Goal: Task Accomplishment & Management: Use online tool/utility

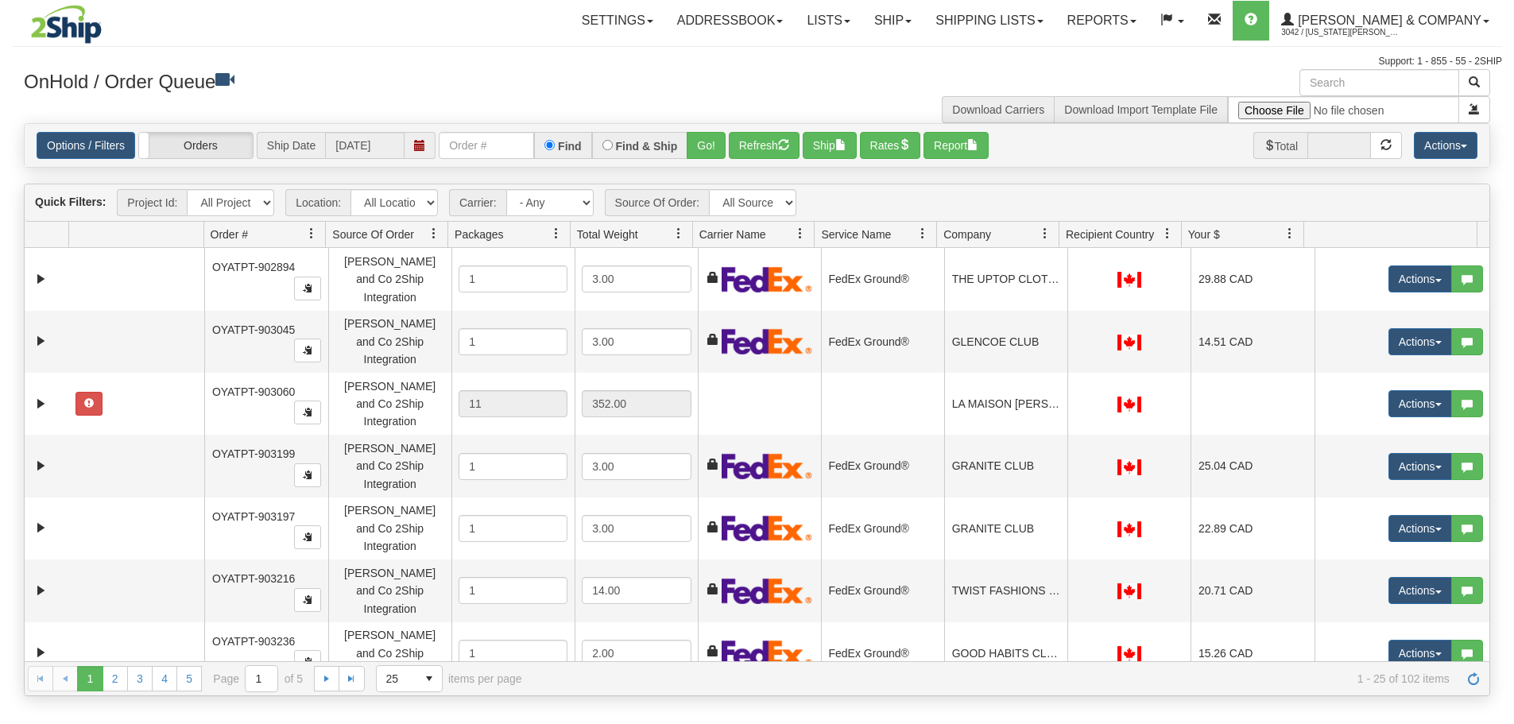
select select "[PERSON_NAME] and Co 2Ship Integration"
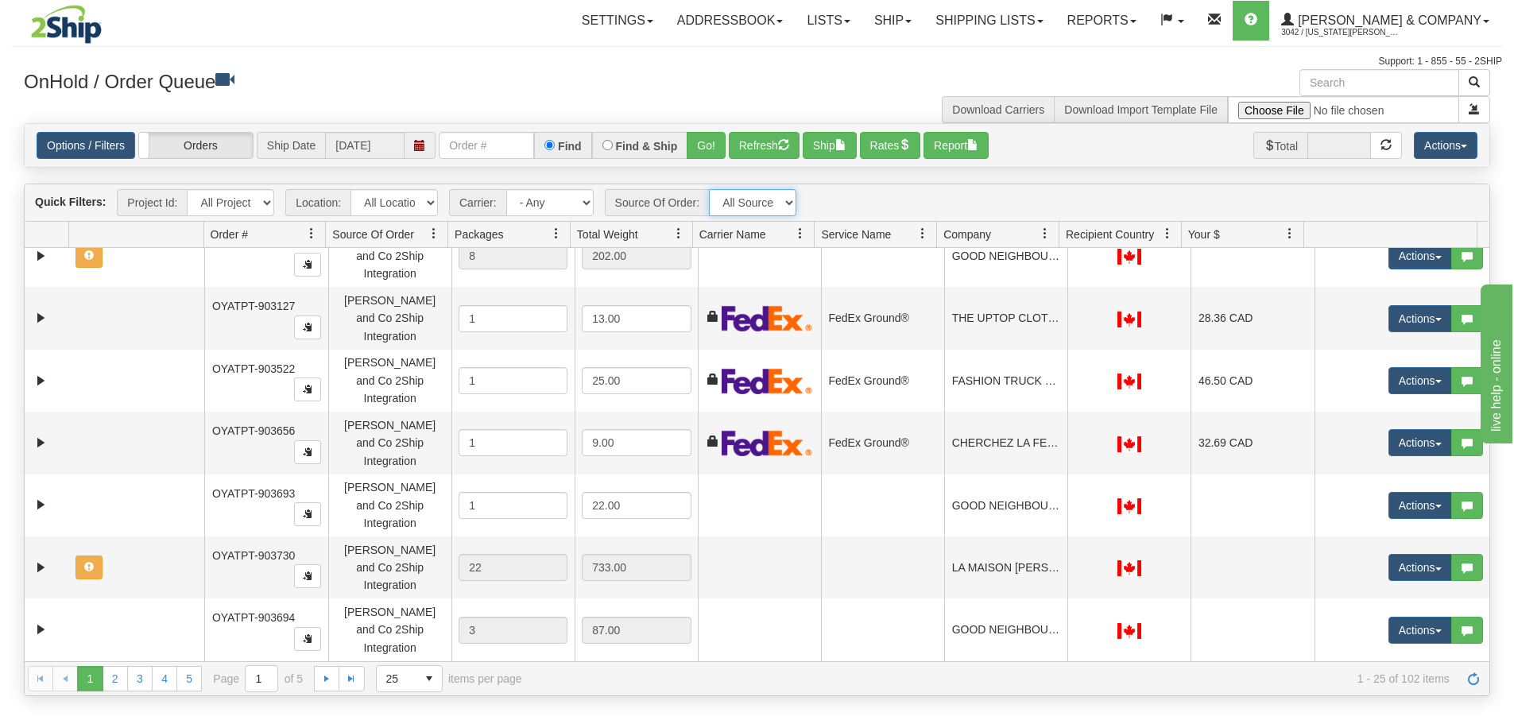
click at [774, 200] on select "All Sources Yates and Co 2Ship Integration" at bounding box center [752, 202] width 87 height 27
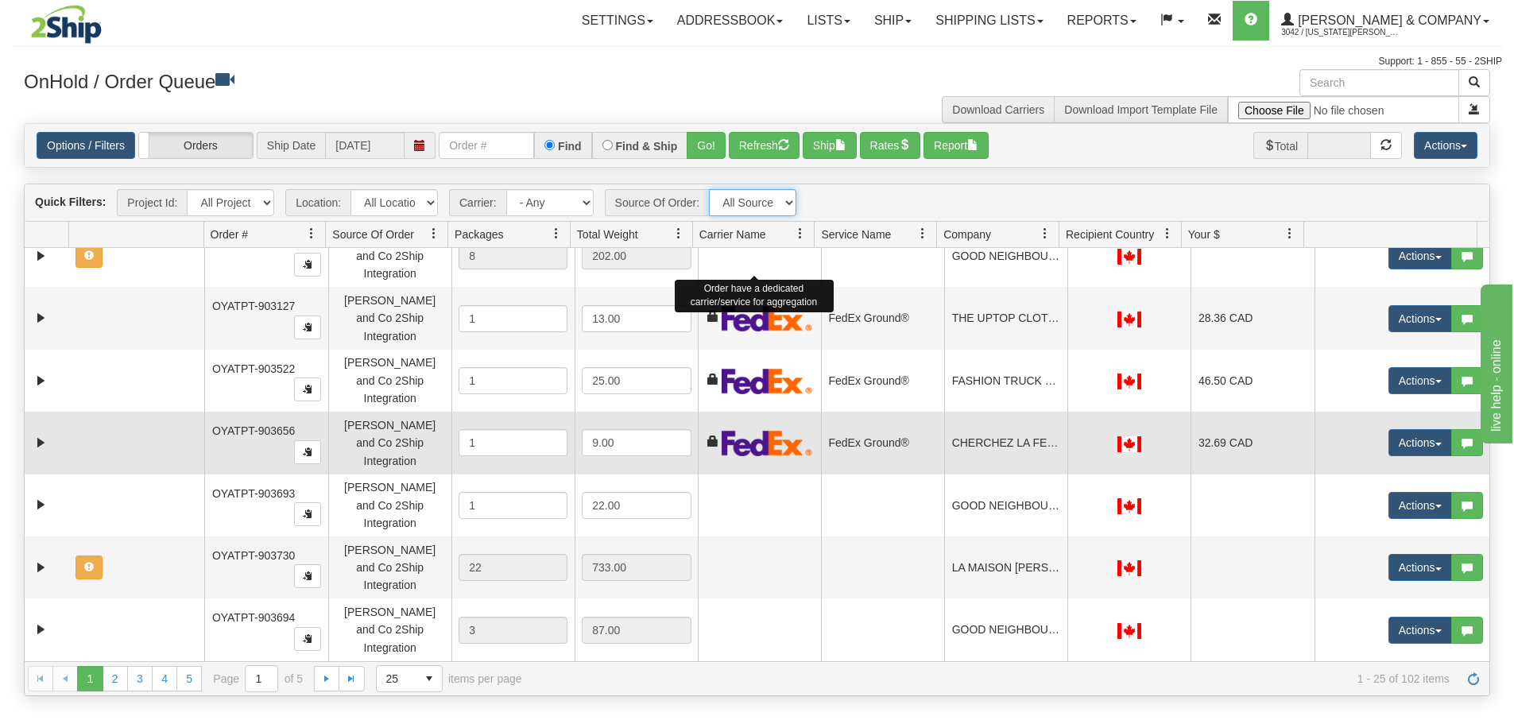
select select "grid toolbar"
click at [709, 189] on select "All Sources Yates and Co 2Ship Integration" at bounding box center [752, 202] width 87 height 27
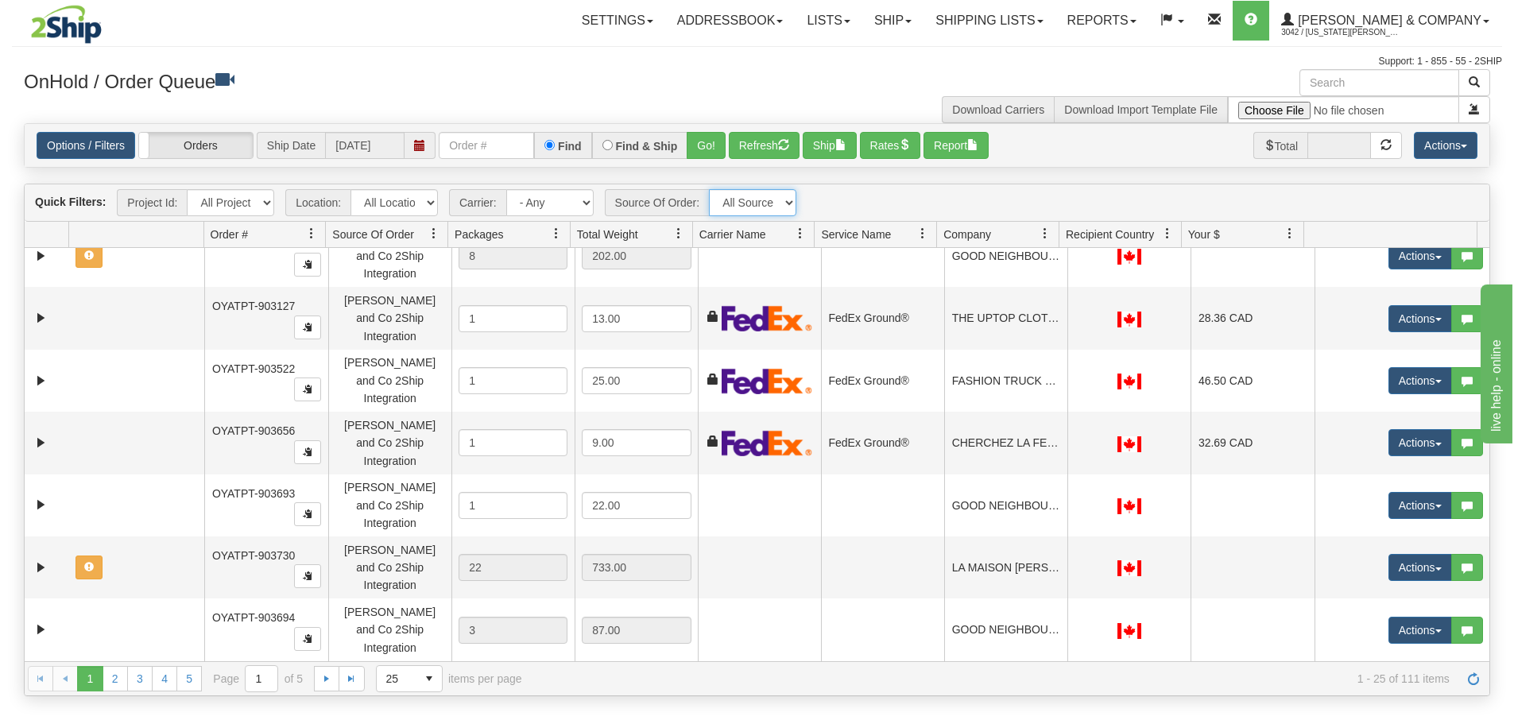
click at [754, 205] on select "All Sources Yates and Co 2Ship Integration" at bounding box center [752, 202] width 87 height 27
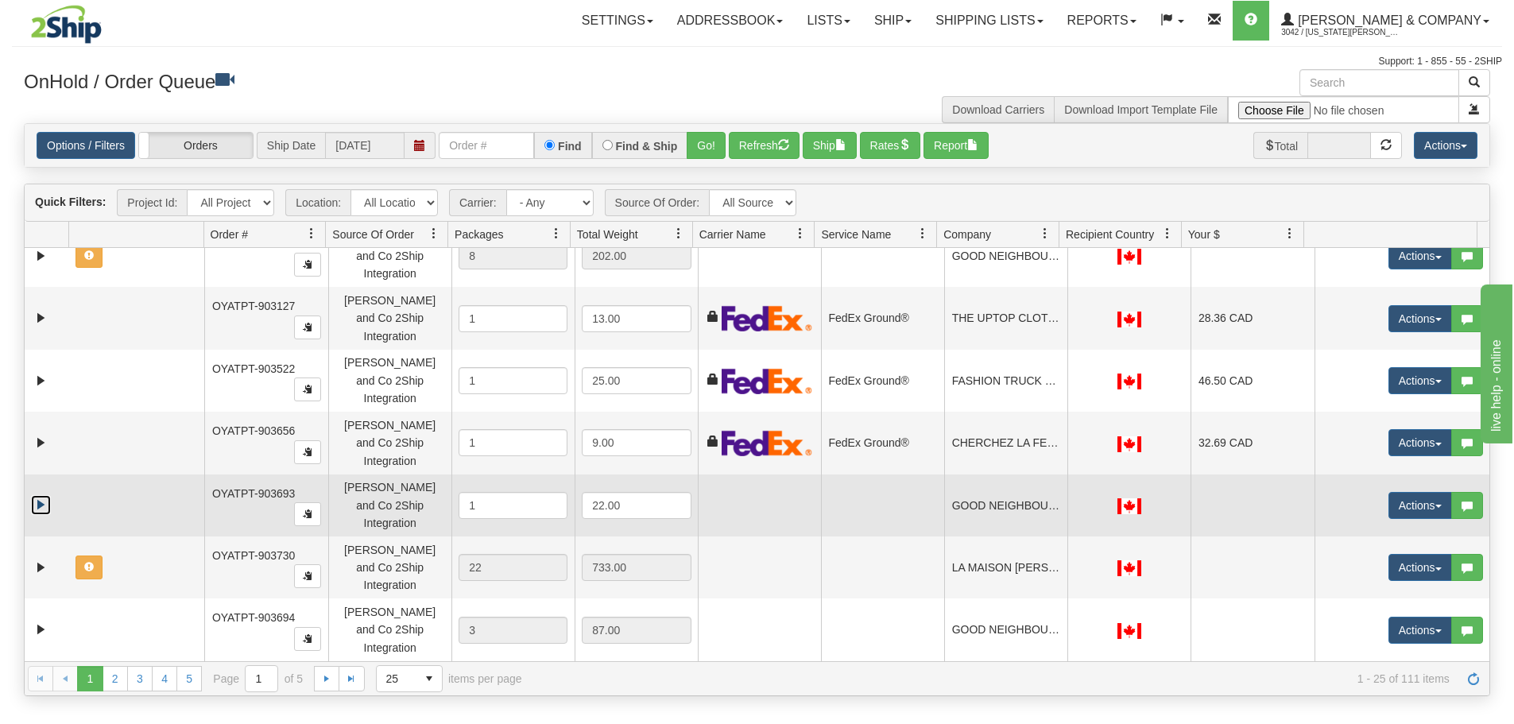
click at [40, 495] on link "Expand" at bounding box center [41, 505] width 20 height 20
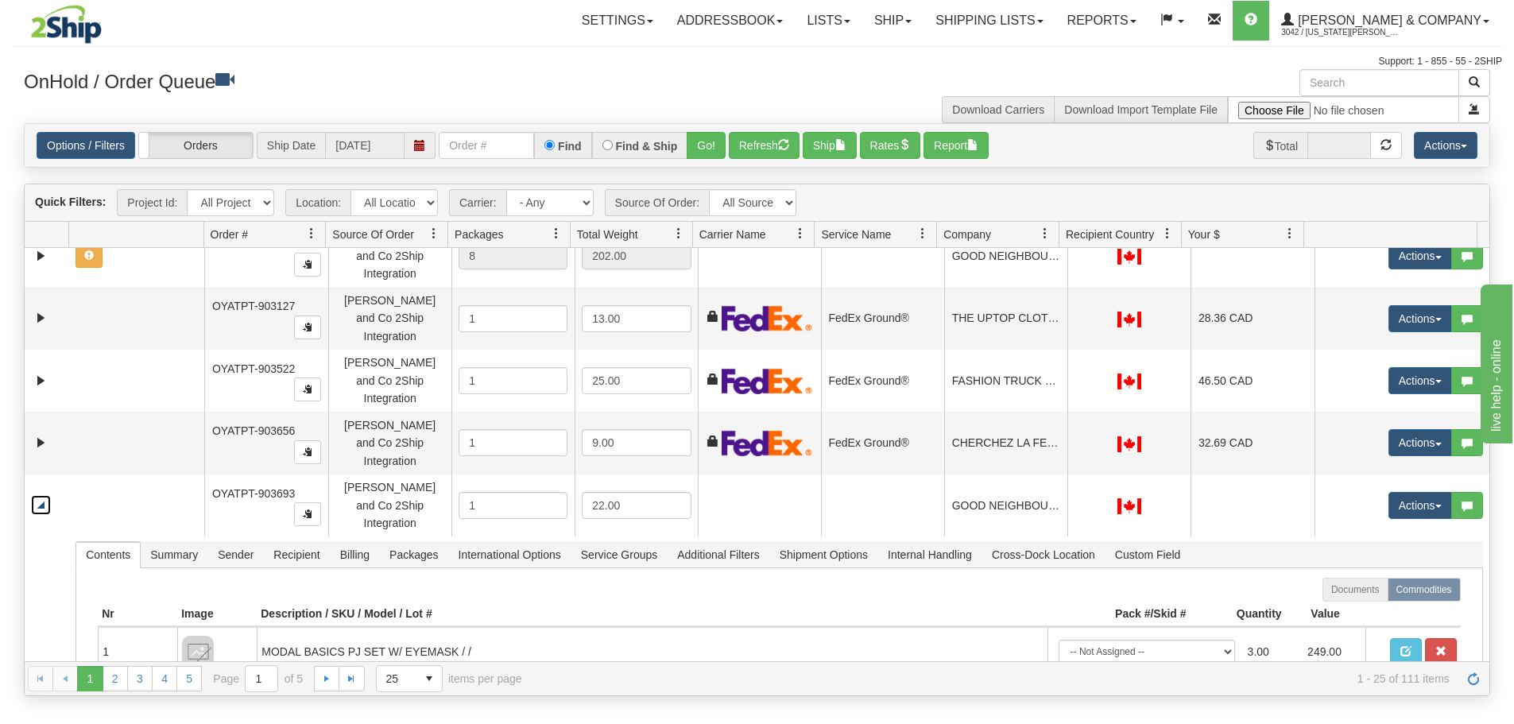
drag, startPoint x: 1289, startPoint y: 237, endPoint x: 1278, endPoint y: 232, distance: 11.4
click at [1278, 232] on link at bounding box center [1290, 233] width 27 height 27
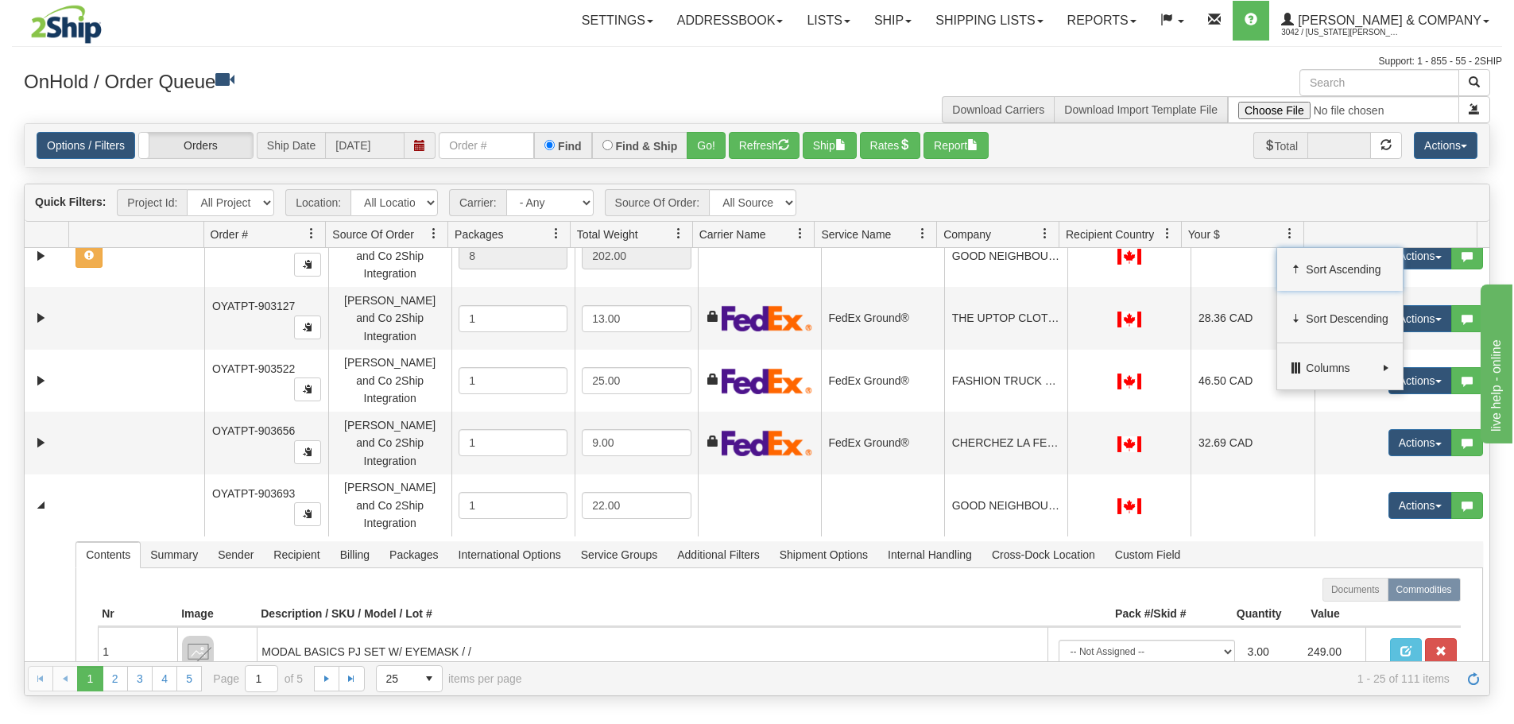
click at [1291, 229] on span at bounding box center [1290, 233] width 13 height 13
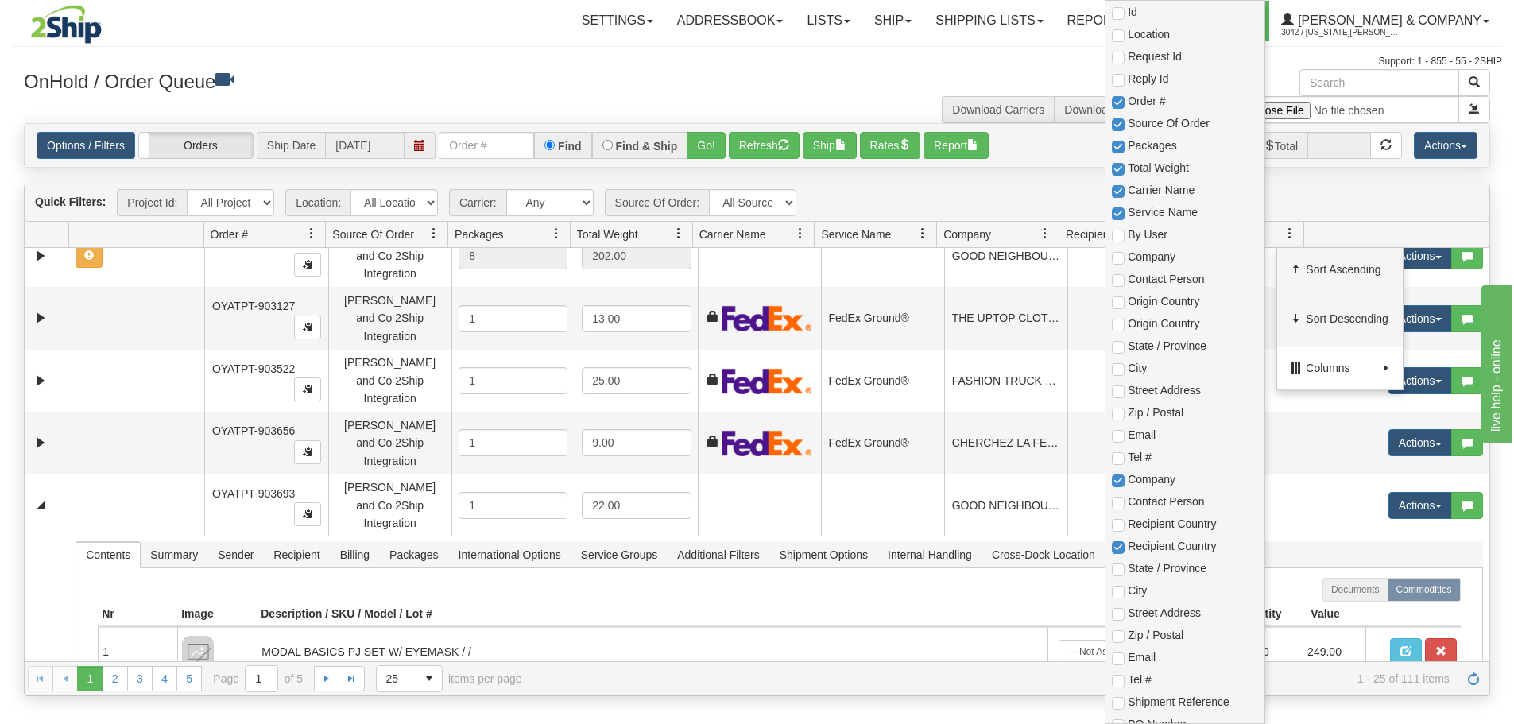
click at [1311, 360] on span "Columns" at bounding box center [1341, 368] width 70 height 16
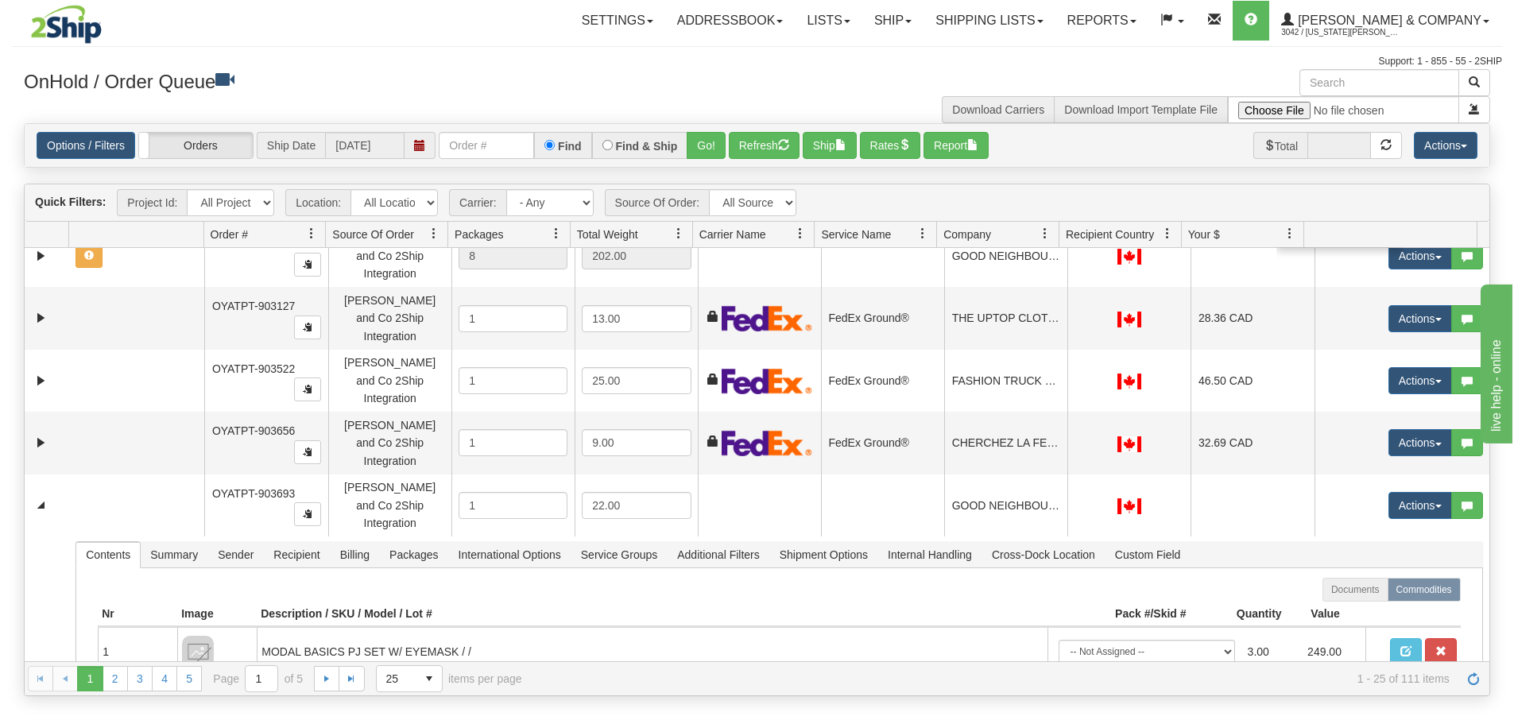
click at [899, 87] on div "Download Carriers Download Import Template File" at bounding box center [1131, 96] width 746 height 54
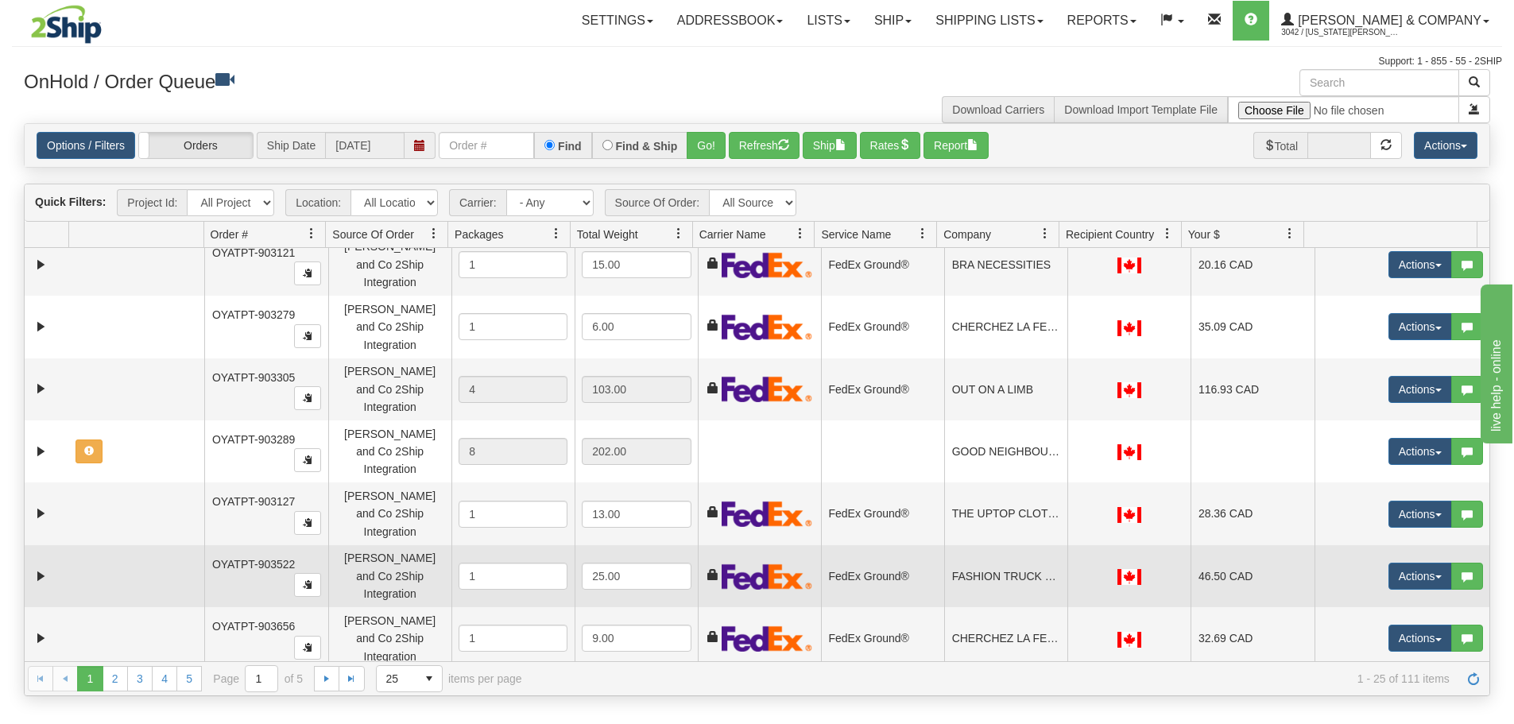
scroll to position [612, 0]
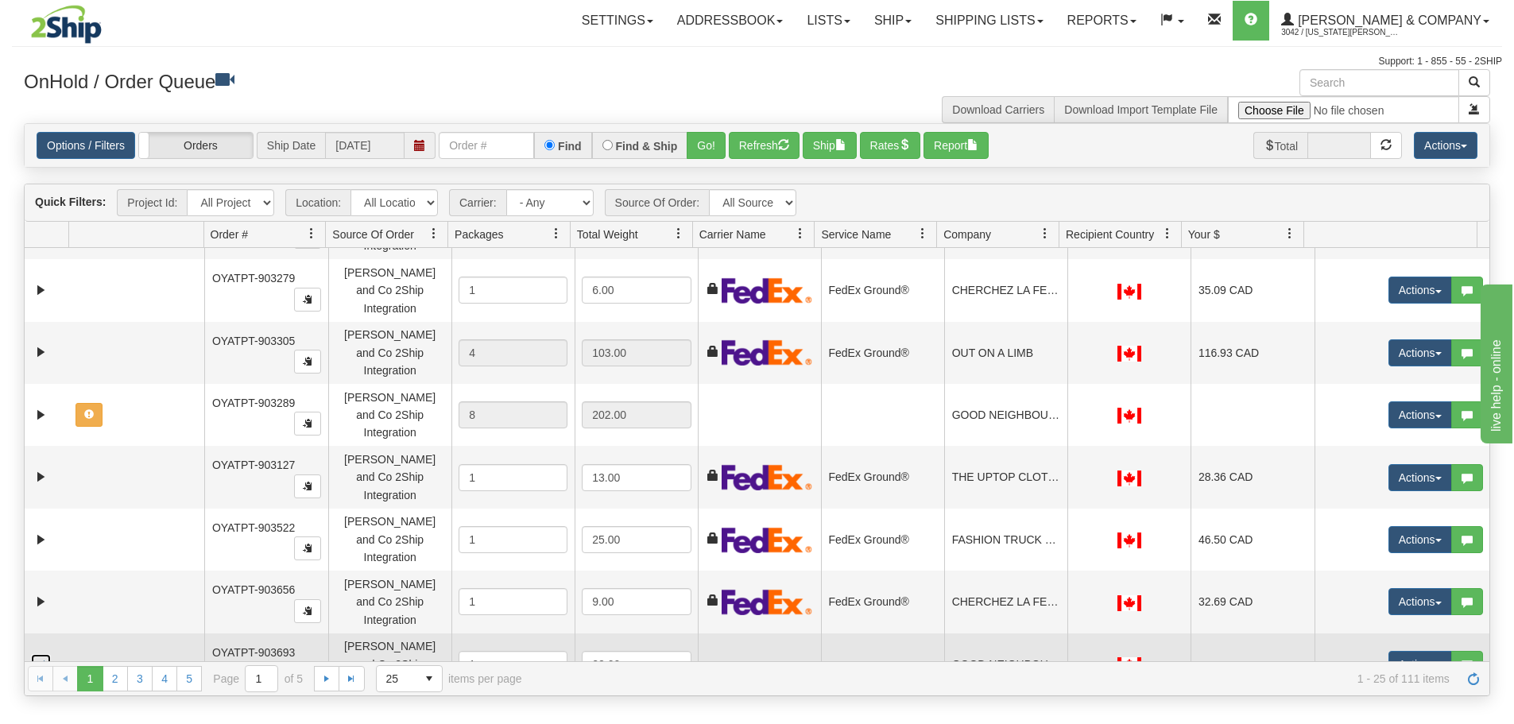
click at [45, 654] on link "Collapse" at bounding box center [41, 664] width 20 height 20
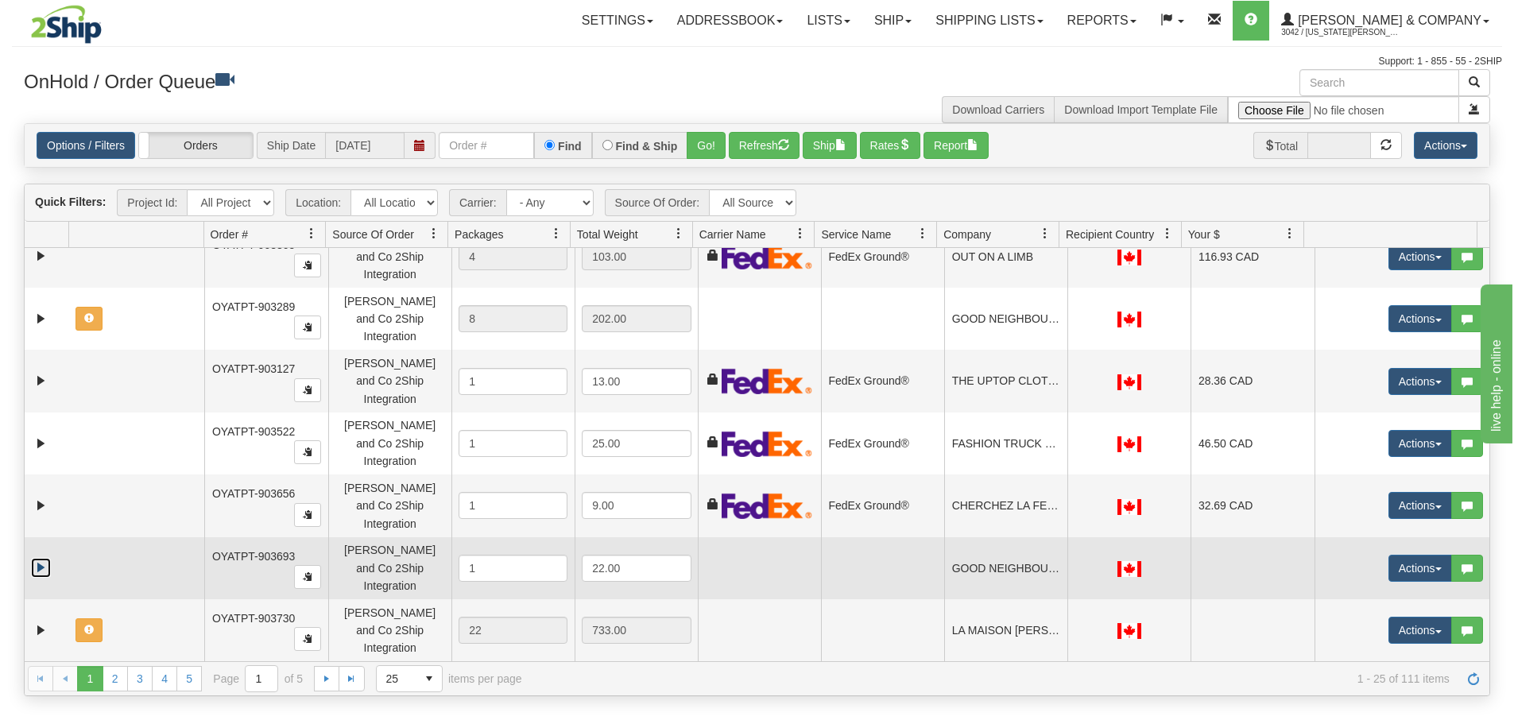
scroll to position [771, 0]
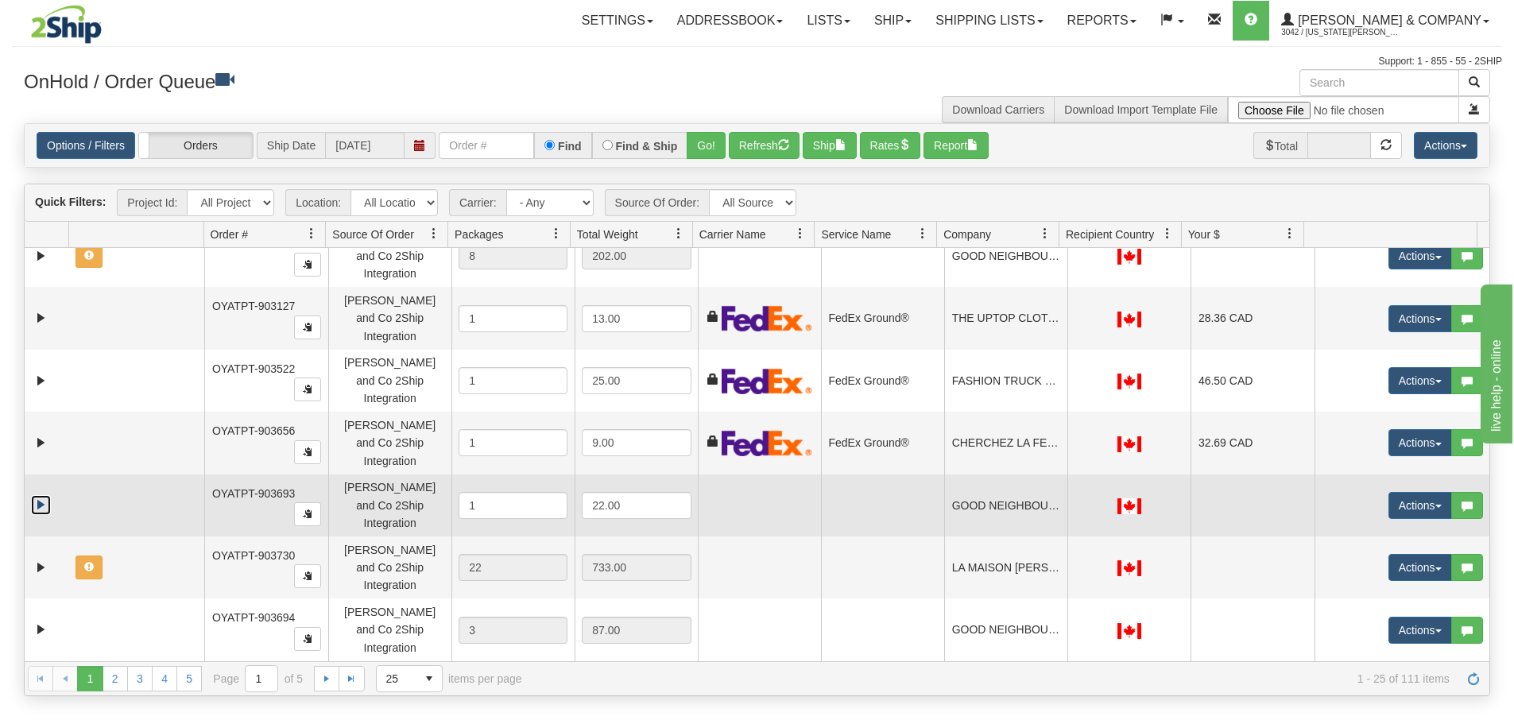
click at [43, 495] on link "Expand" at bounding box center [41, 505] width 20 height 20
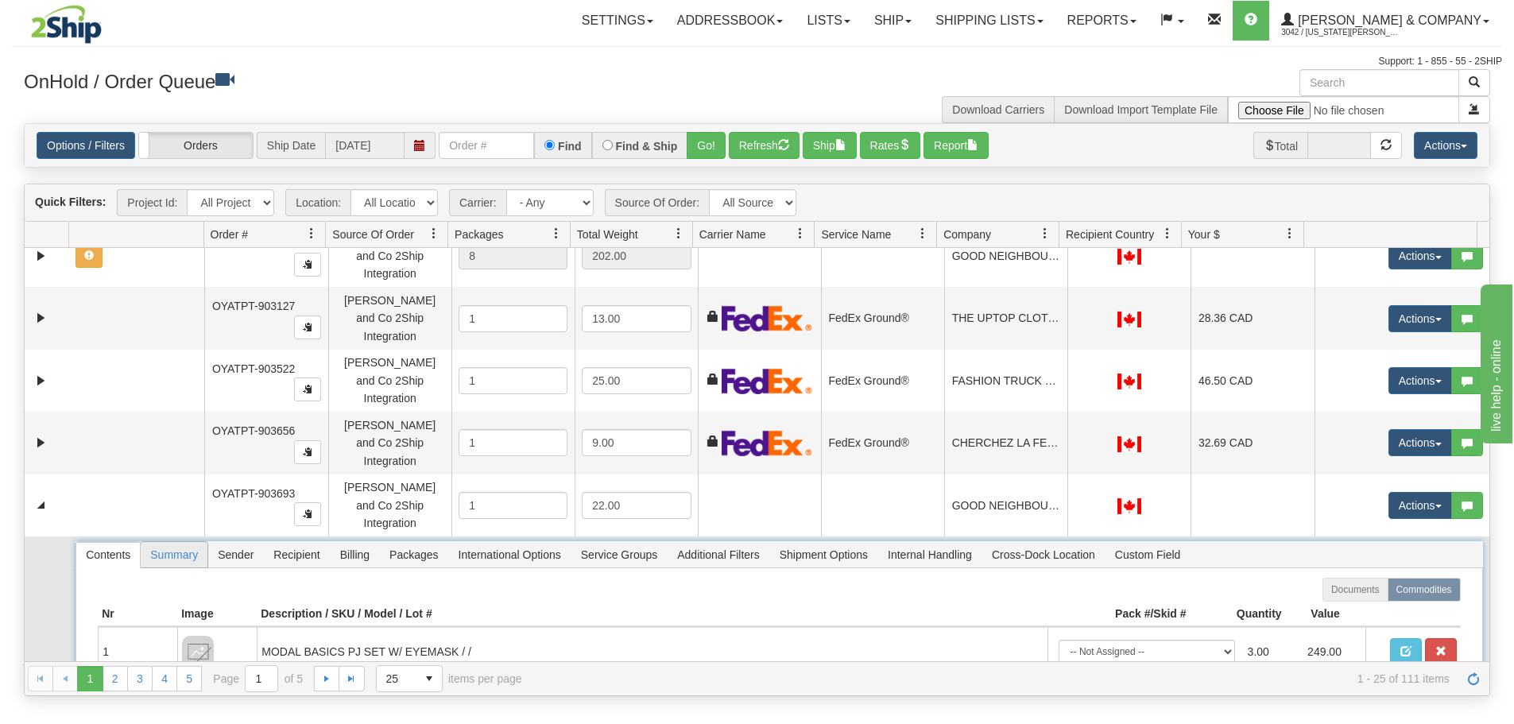
click at [165, 542] on span "Summary" at bounding box center [174, 554] width 67 height 25
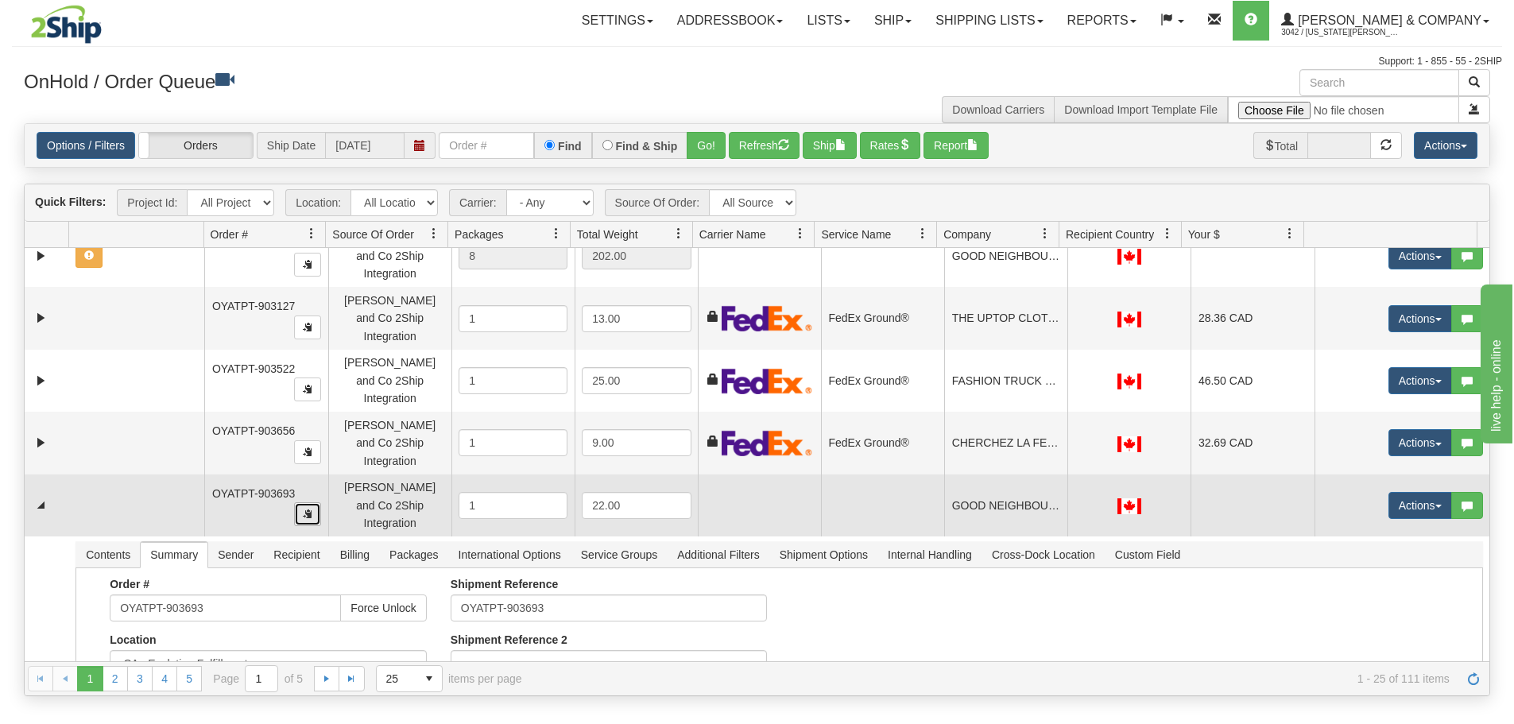
click at [316, 502] on button "button" at bounding box center [307, 514] width 27 height 24
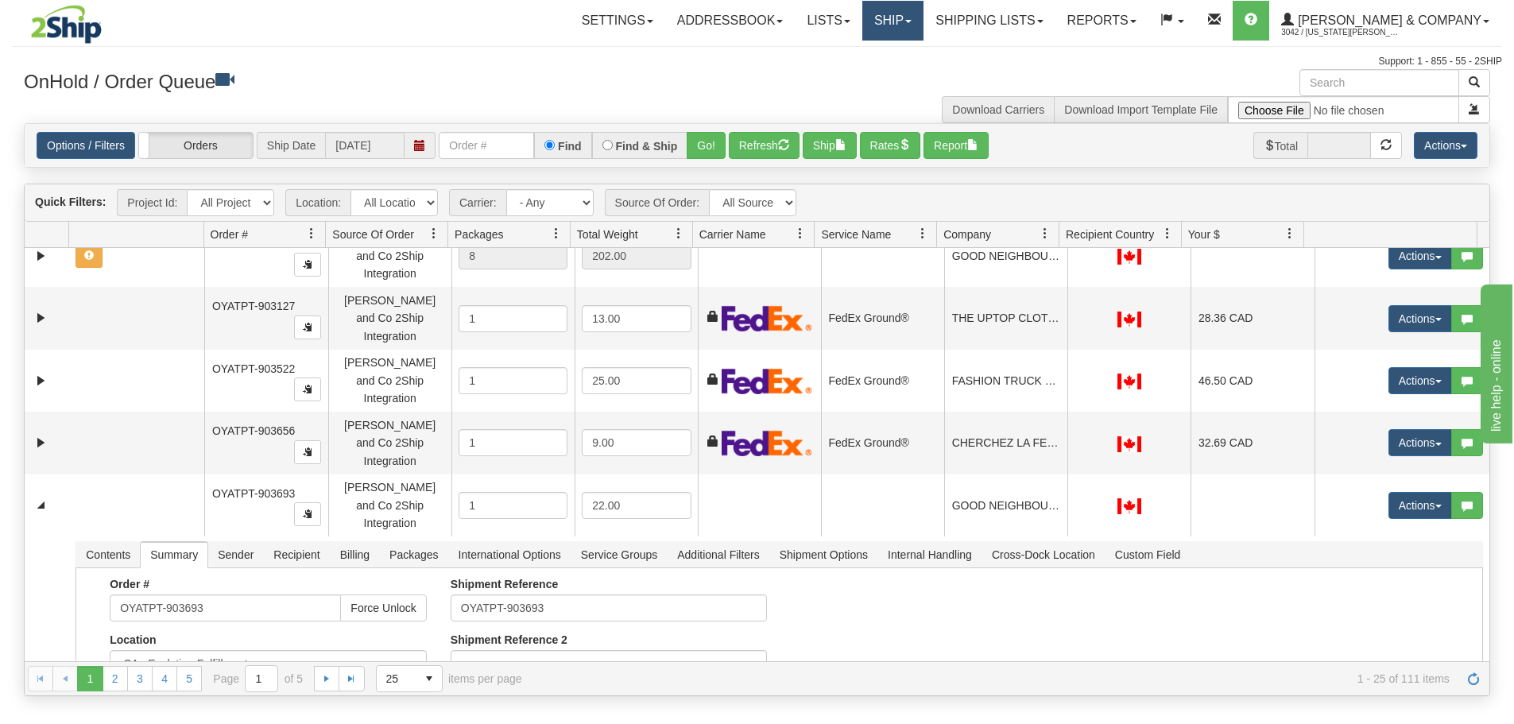
click at [924, 26] on link "Ship" at bounding box center [892, 21] width 61 height 40
click at [855, 52] on span "Ship Screen" at bounding box center [825, 55] width 60 height 13
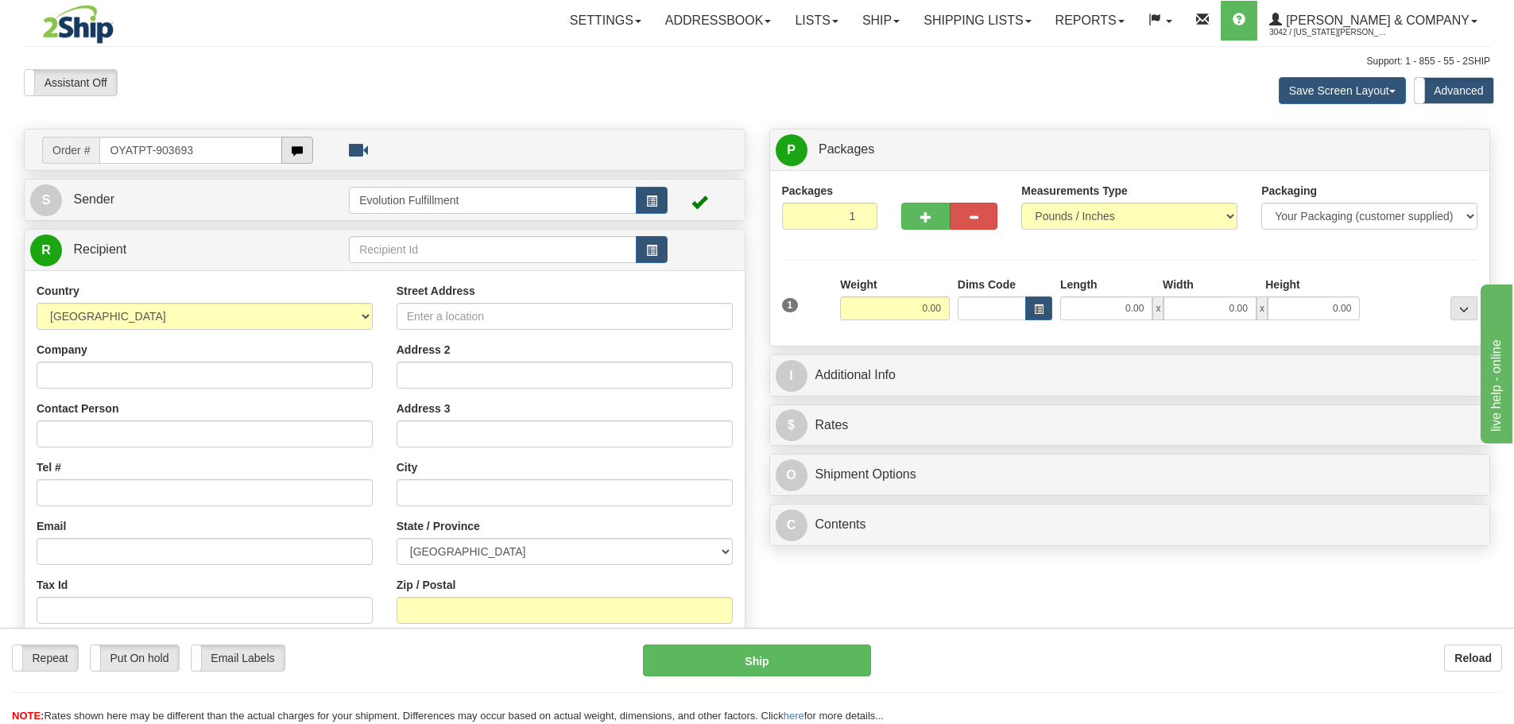
type input "OYATPT-903693"
click at [300, 142] on body "Training Course Close Toggle navigation Settings Shipping Preferences New Recip…" at bounding box center [757, 362] width 1514 height 724
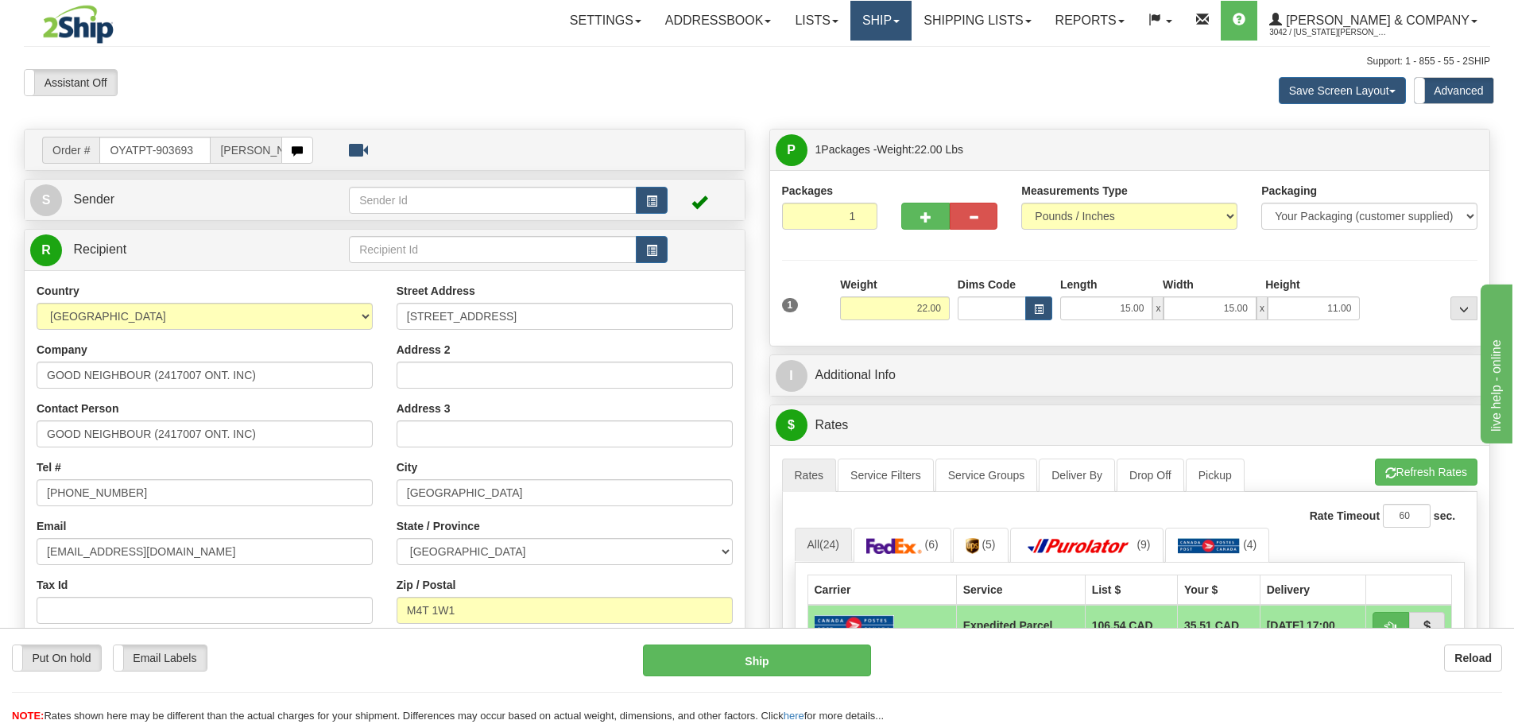
click at [912, 26] on link "Ship" at bounding box center [881, 21] width 61 height 40
click at [895, 81] on span "OnHold / Order Queue" at bounding box center [839, 76] width 112 height 13
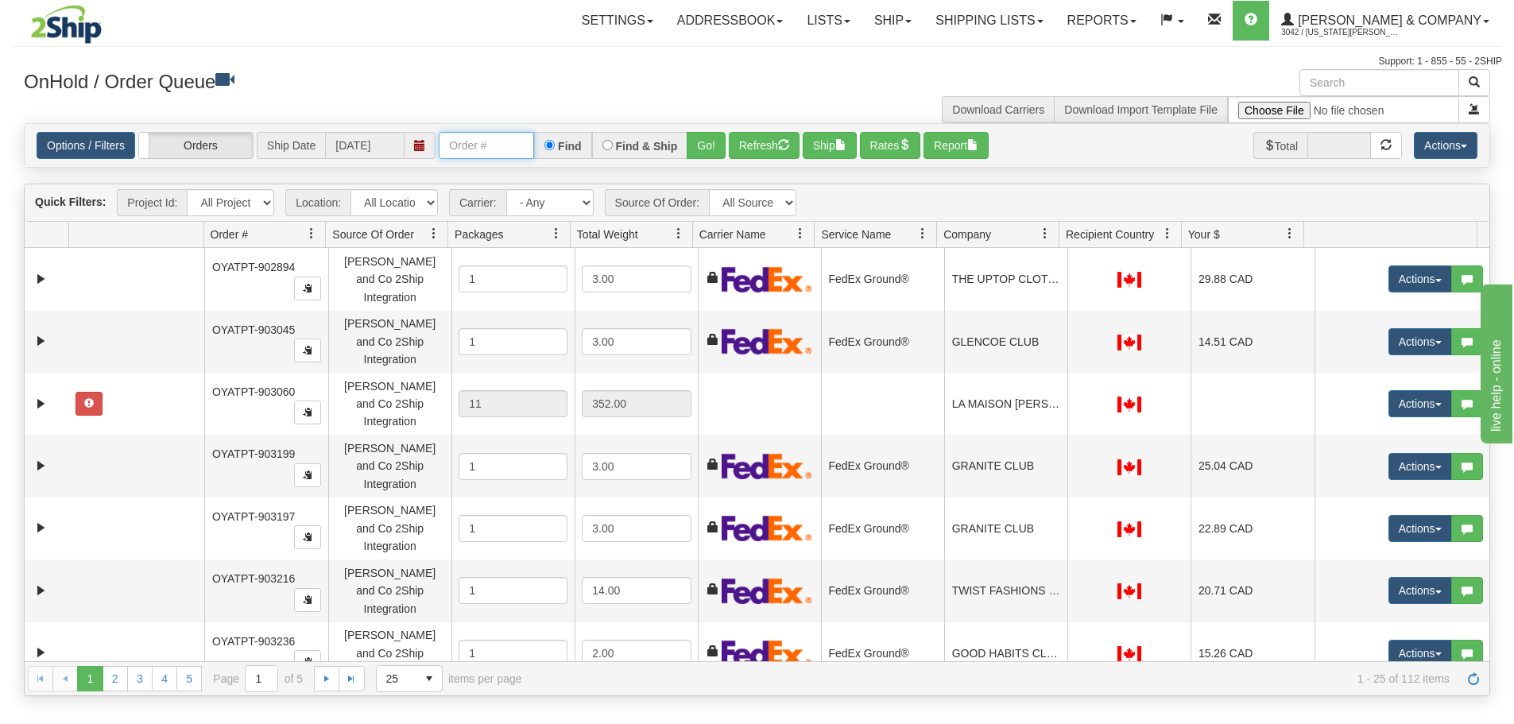
click at [493, 148] on input "text" at bounding box center [486, 145] width 95 height 27
paste input "OYATPT-903693"
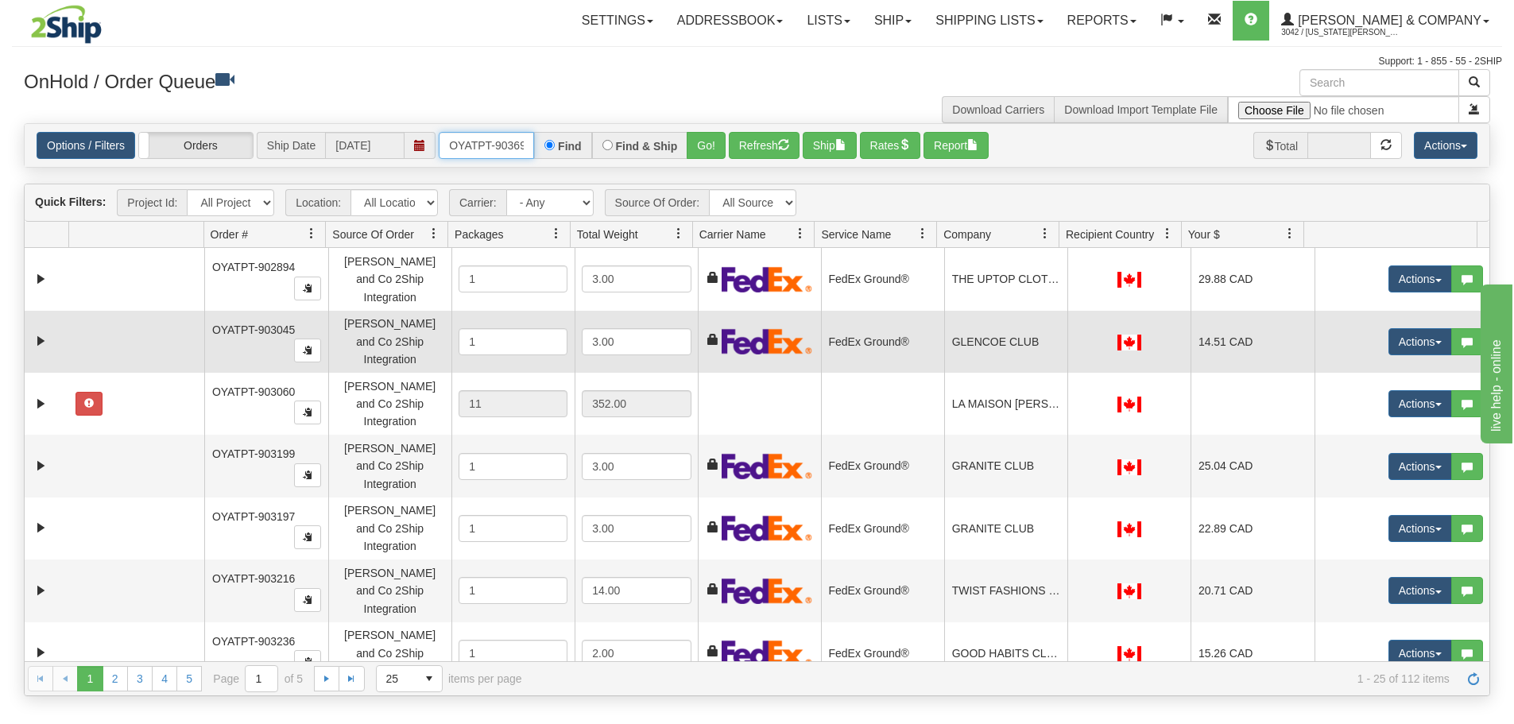
scroll to position [0, 9]
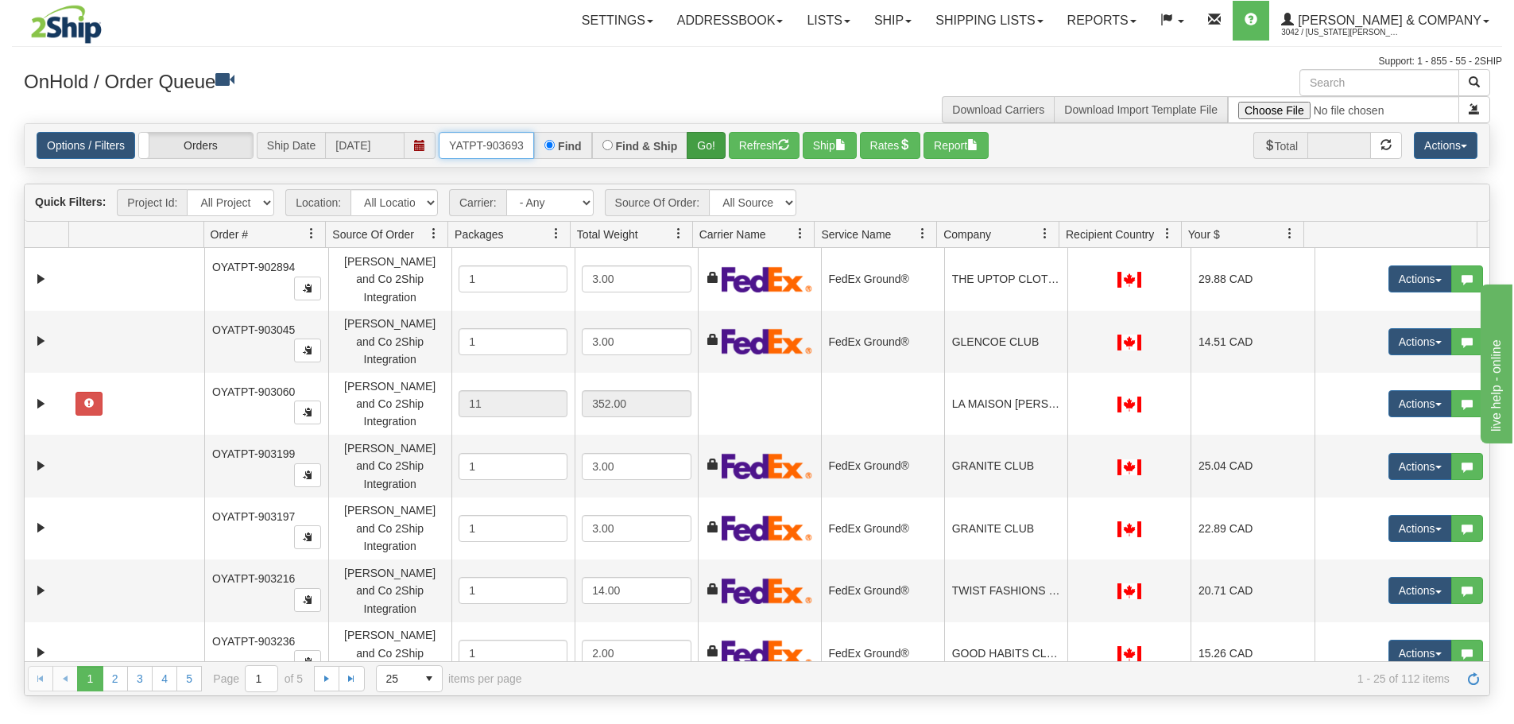
type input "OYATPT-903693"
click at [696, 143] on button "Go!" at bounding box center [706, 145] width 39 height 27
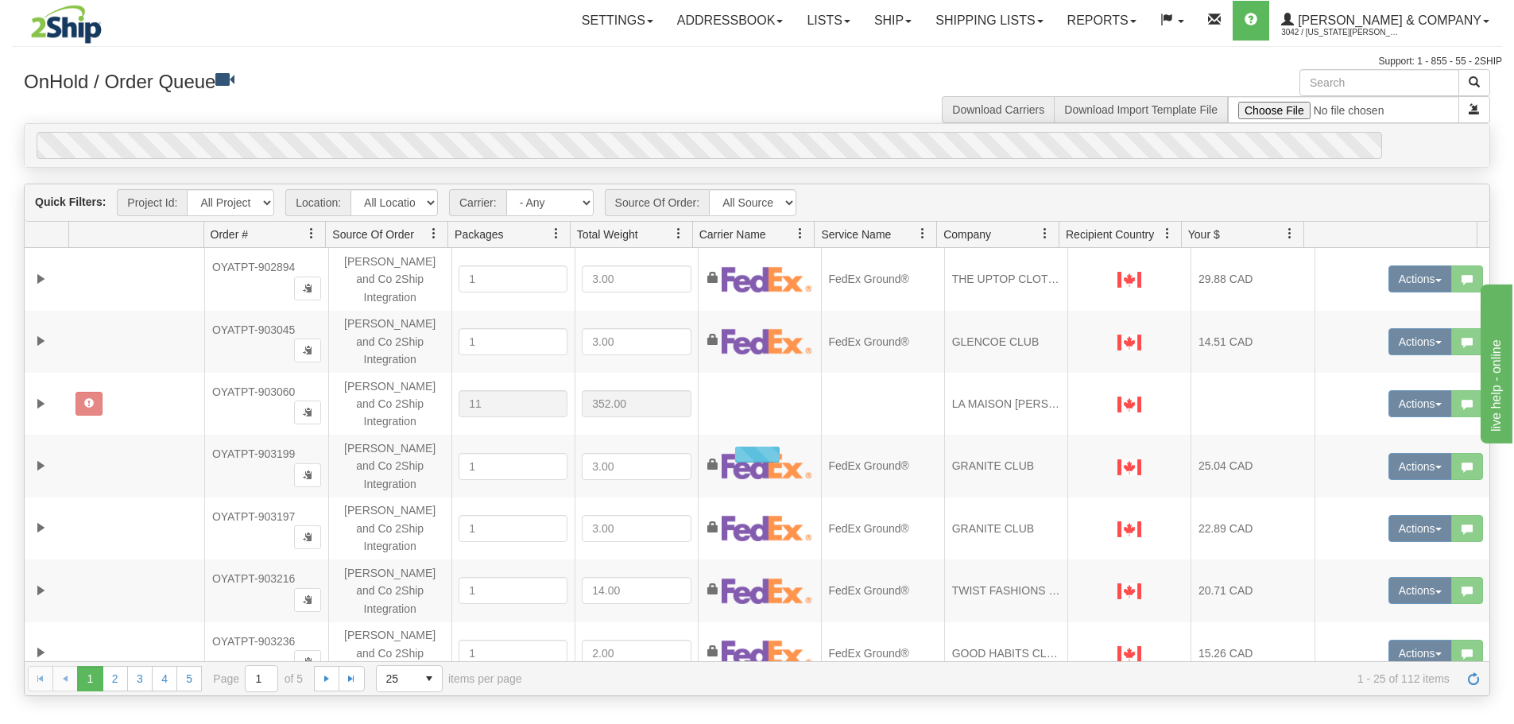
scroll to position [0, 0]
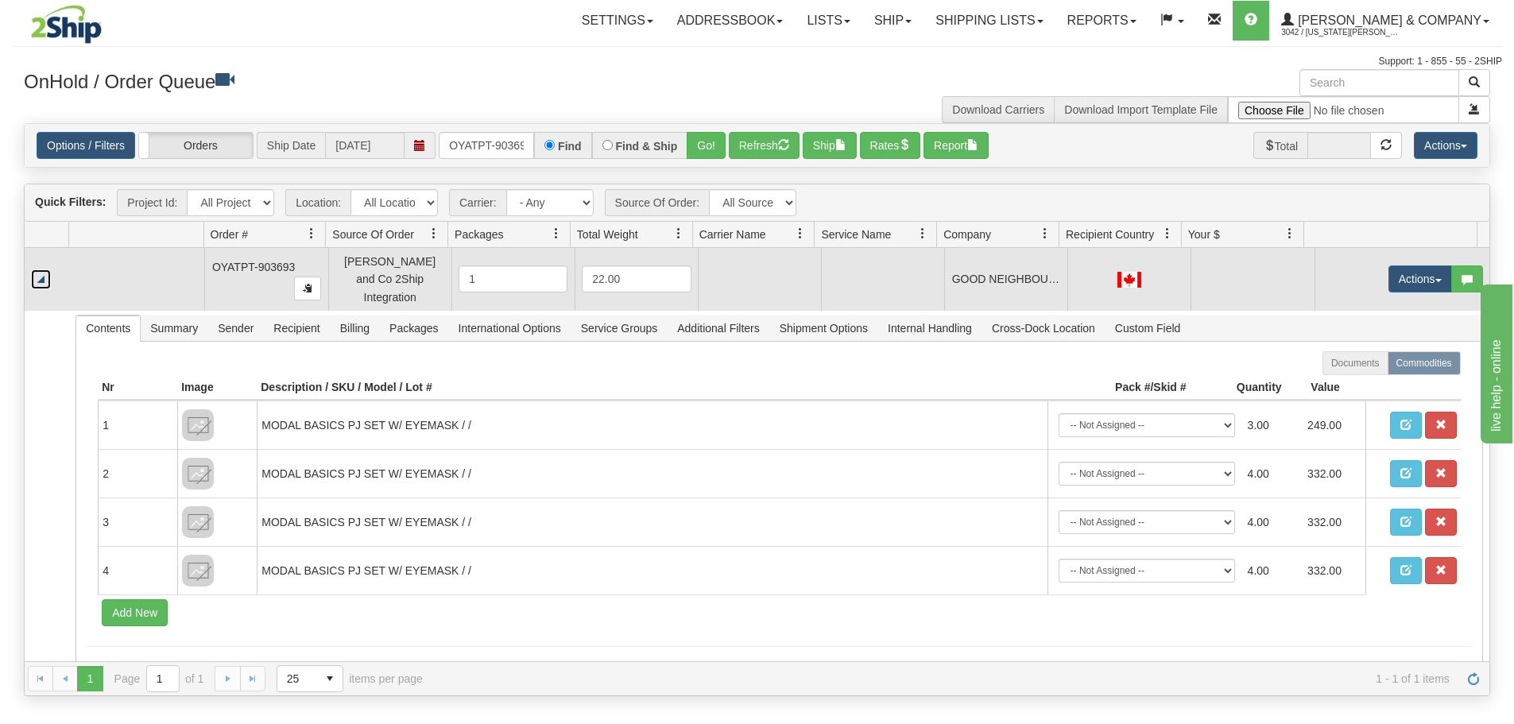
click at [37, 275] on link "Collapse" at bounding box center [41, 279] width 20 height 20
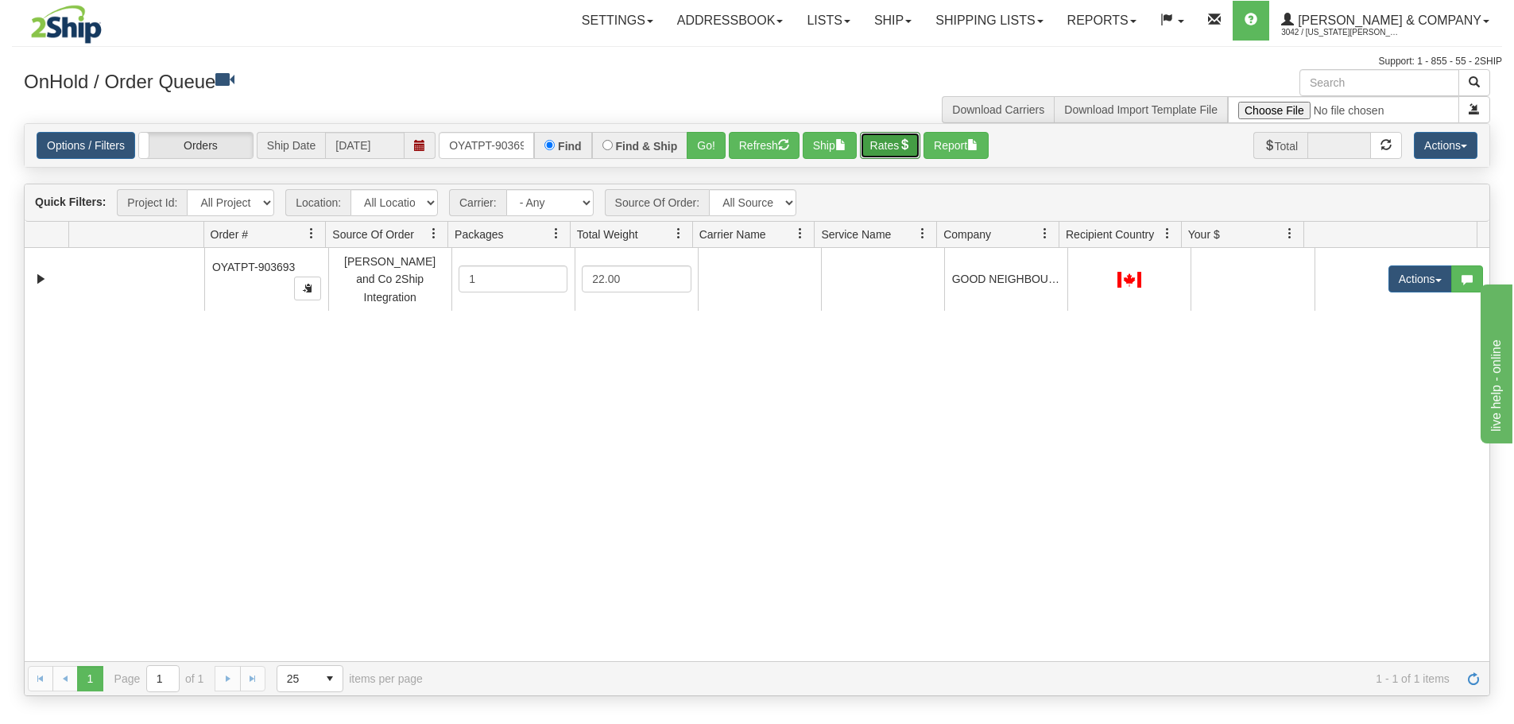
click at [897, 135] on button "Rates" at bounding box center [890, 145] width 61 height 27
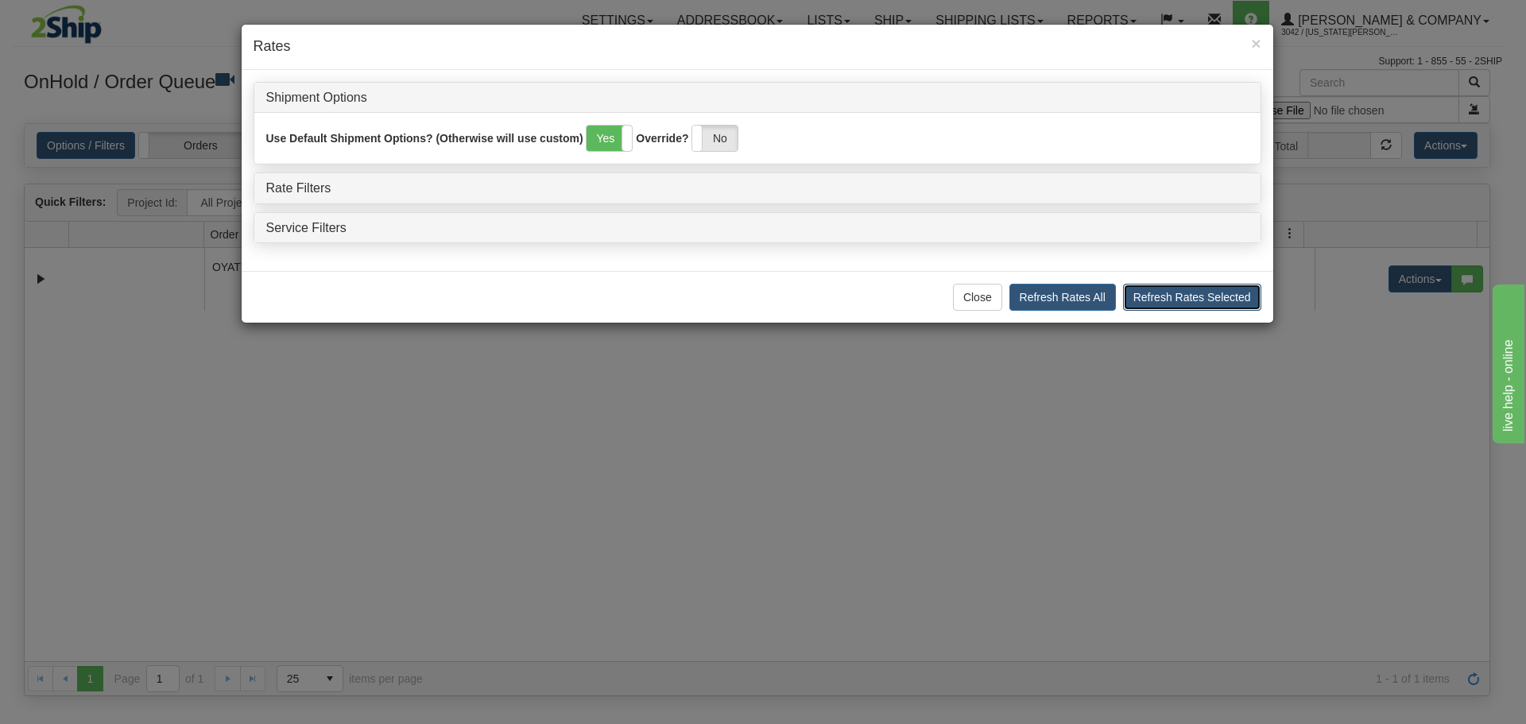
click at [1197, 298] on button "Refresh Rates Selected" at bounding box center [1192, 297] width 138 height 27
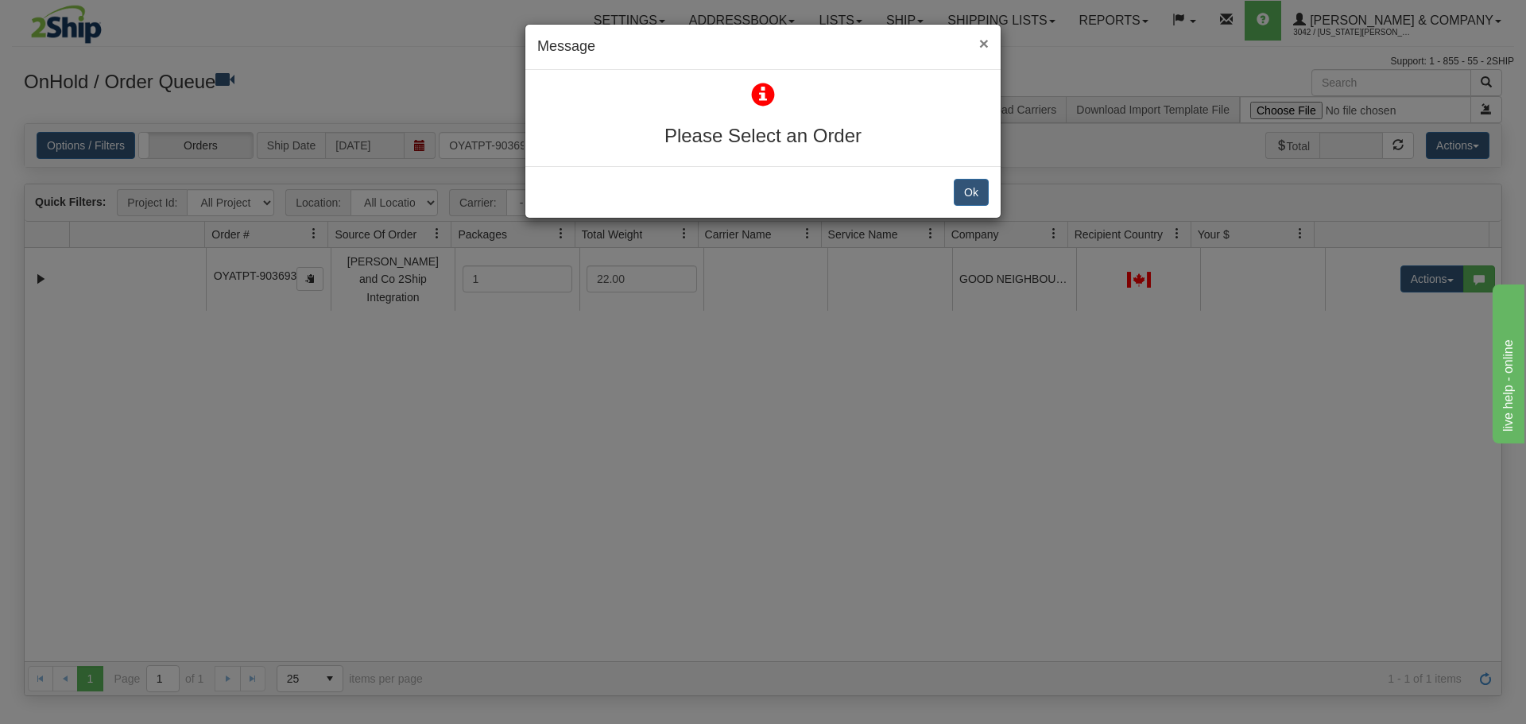
click at [984, 42] on span "×" at bounding box center [984, 43] width 10 height 18
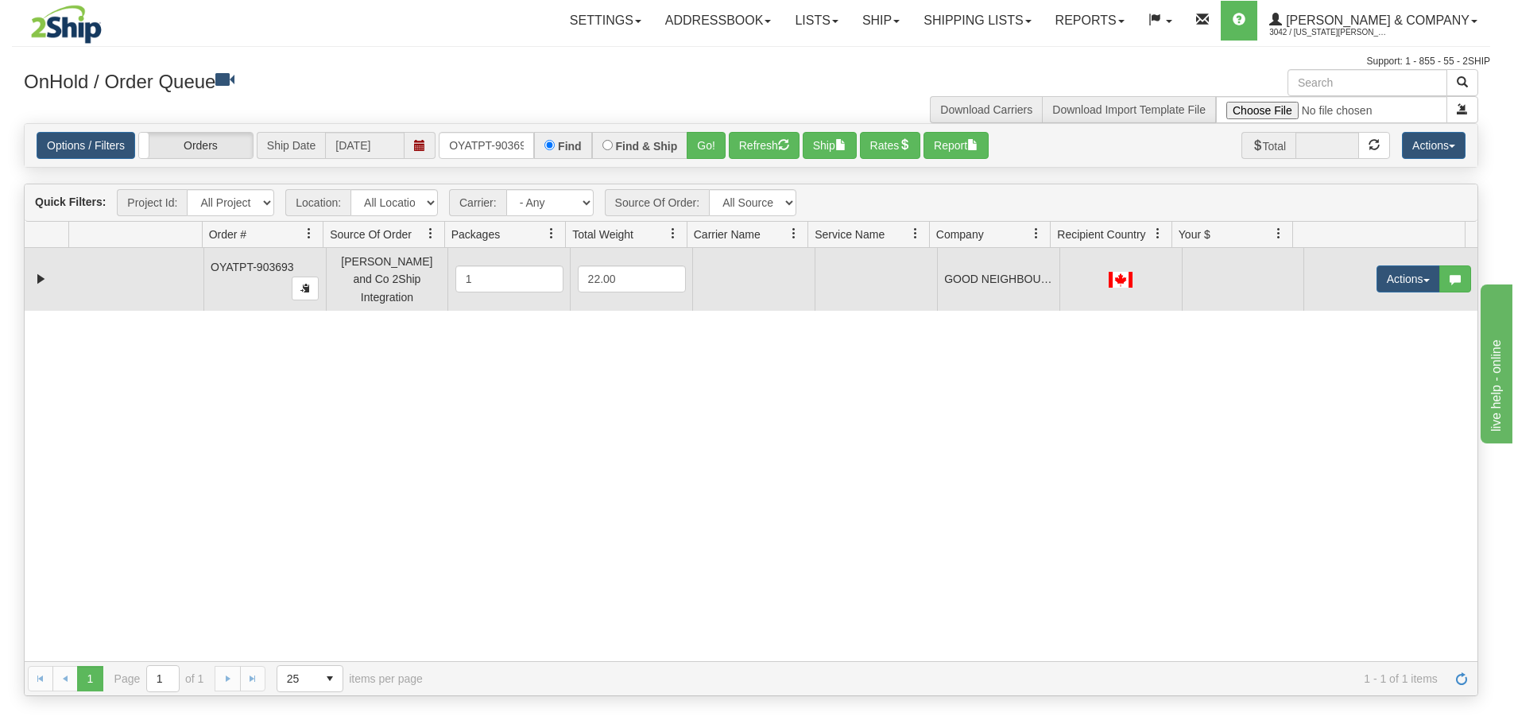
click at [761, 283] on td at bounding box center [753, 279] width 122 height 62
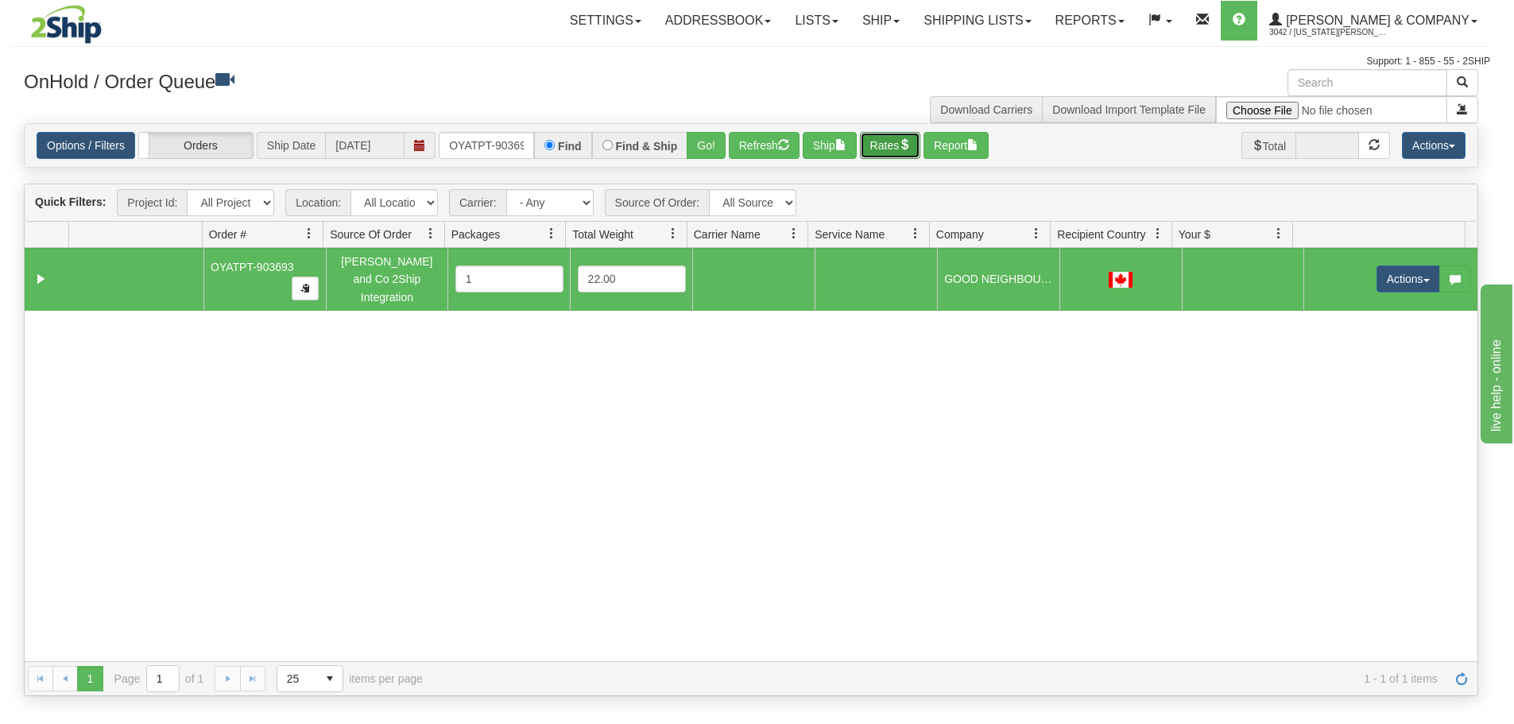
click at [889, 150] on button "Rates" at bounding box center [890, 145] width 61 height 27
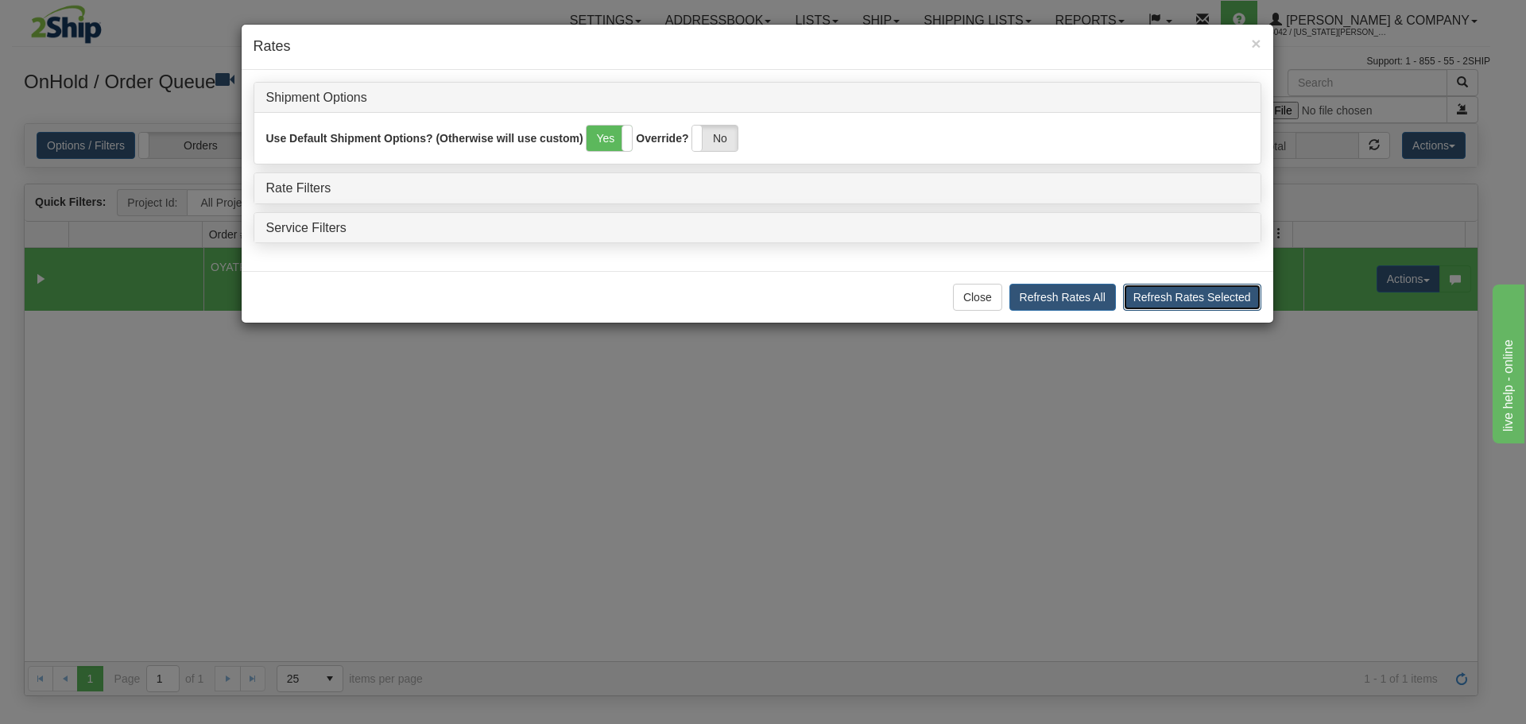
click at [1155, 296] on button "Refresh Rates Selected" at bounding box center [1192, 297] width 138 height 27
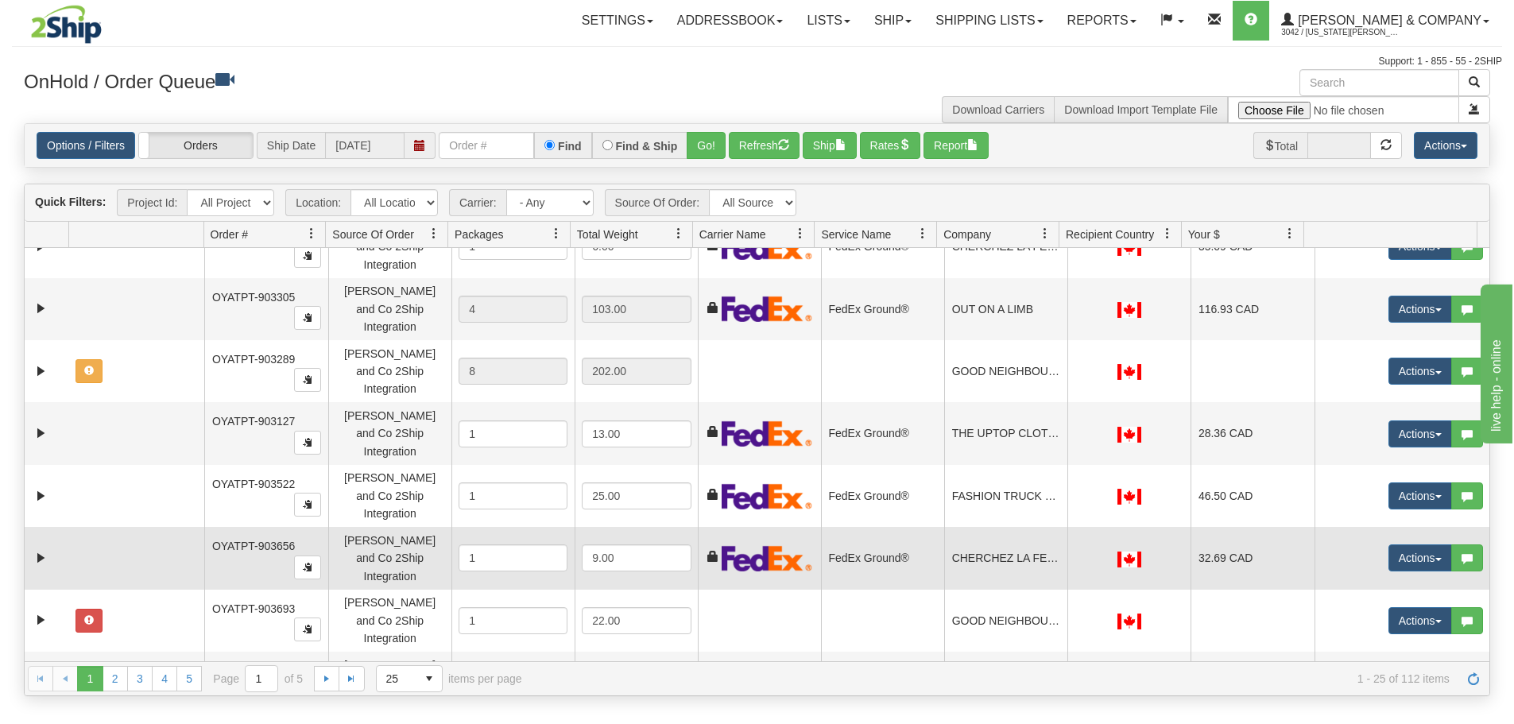
scroll to position [636, 0]
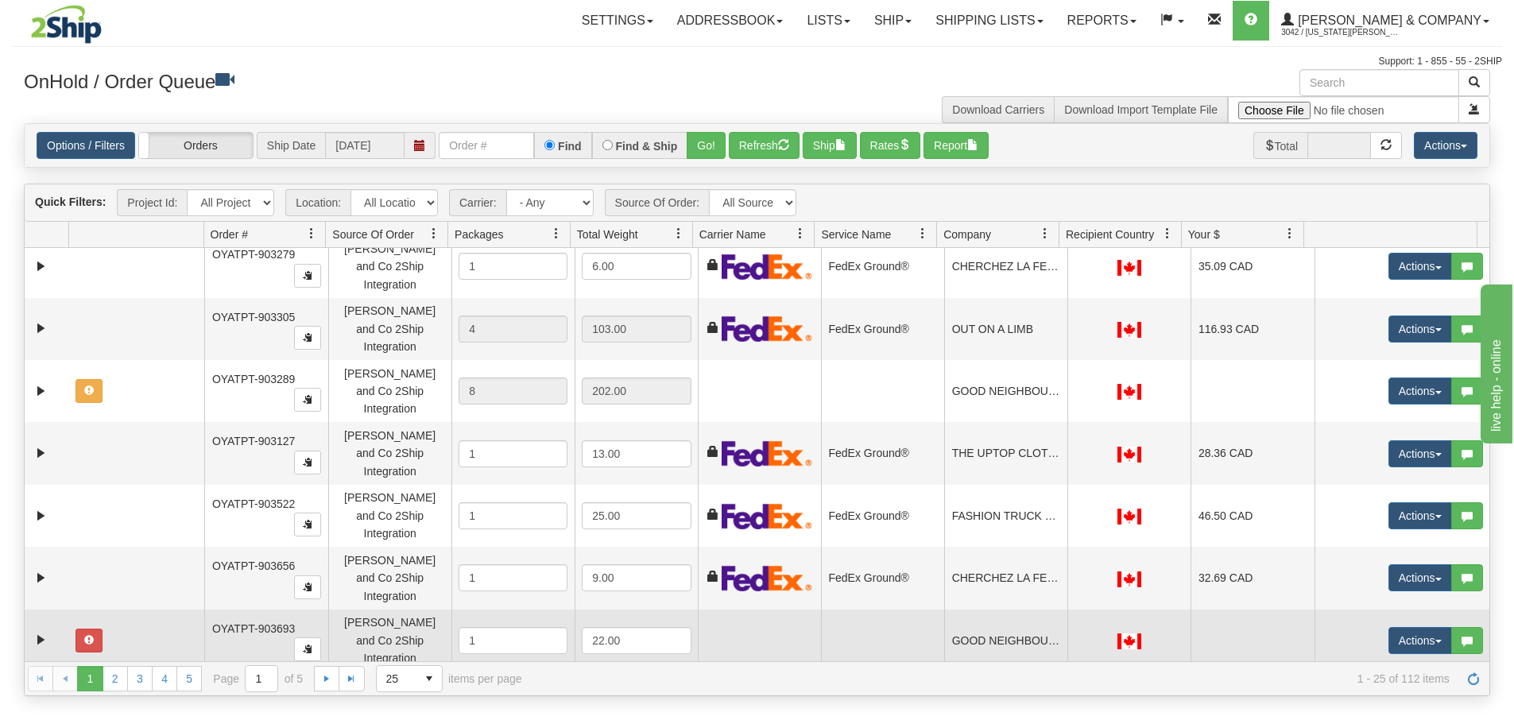
click at [140, 610] on td at bounding box center [137, 641] width 136 height 62
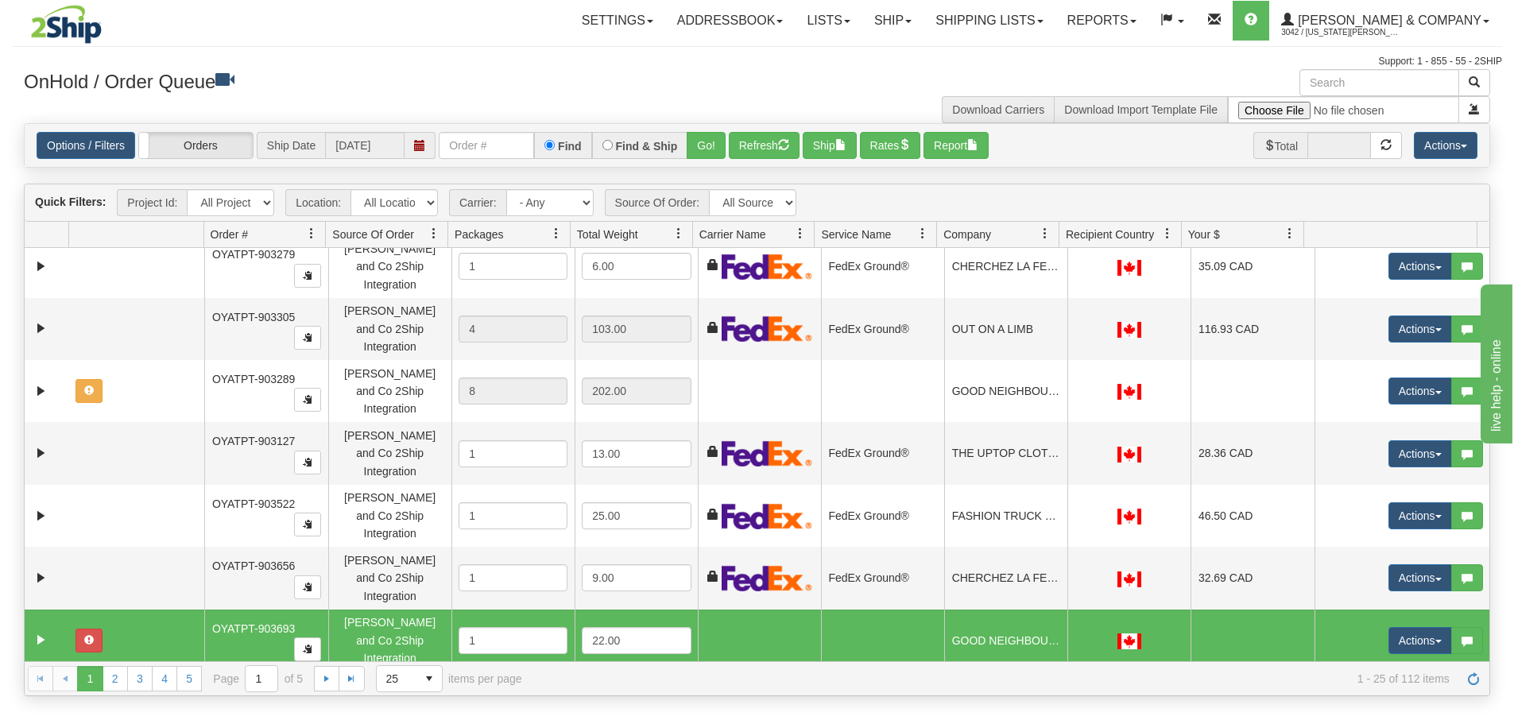
click at [141, 672] on td at bounding box center [137, 703] width 136 height 62
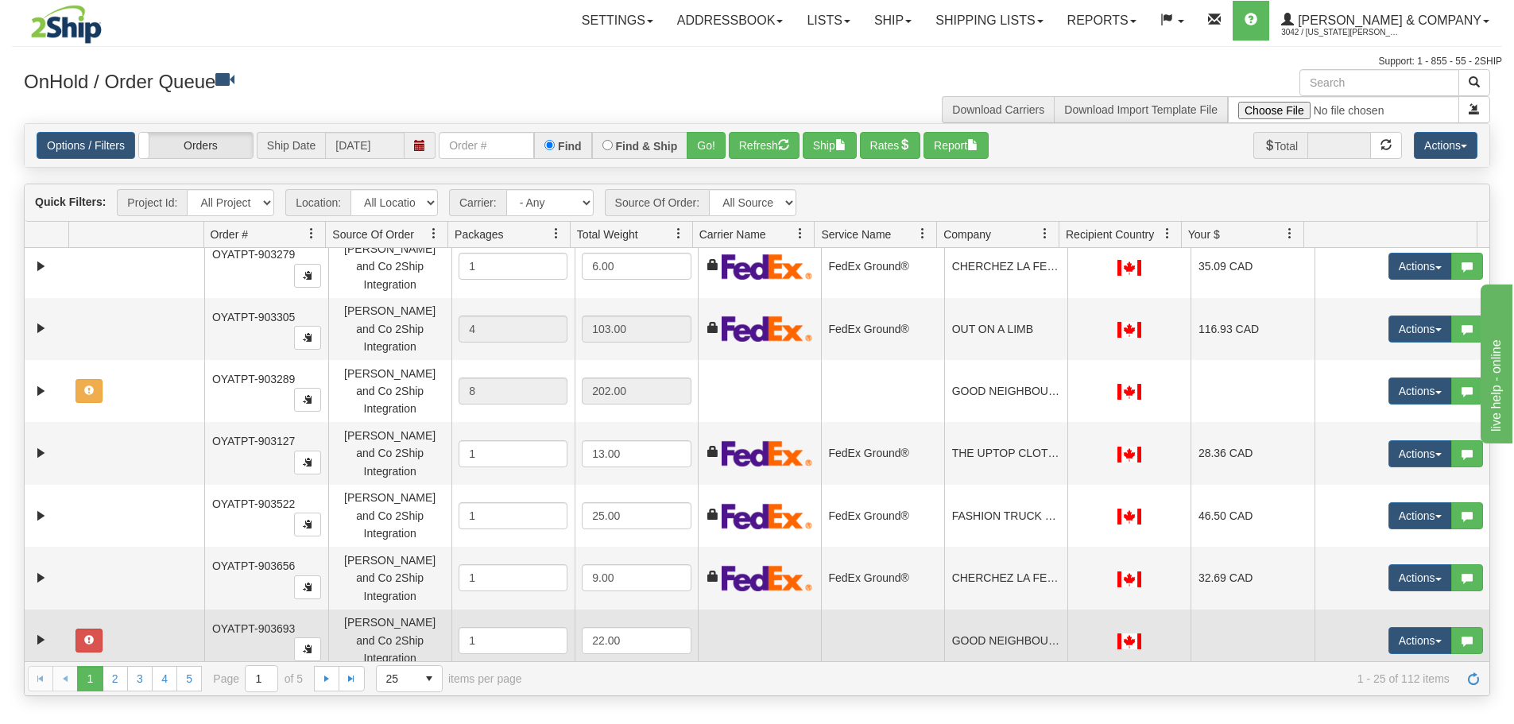
click at [171, 610] on td at bounding box center [137, 641] width 136 height 62
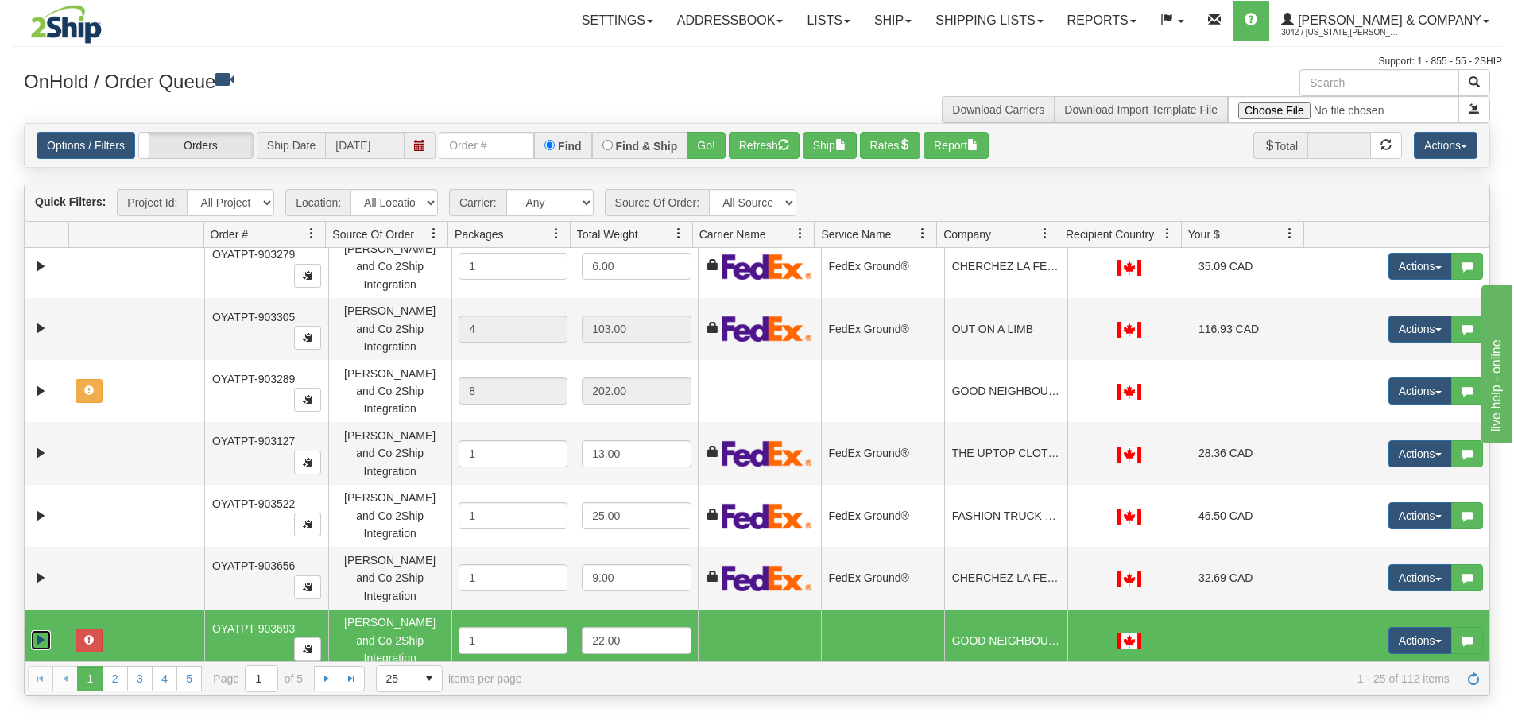
click at [43, 630] on link "Expand" at bounding box center [41, 640] width 20 height 20
click at [280, 677] on span "Recipient" at bounding box center [296, 689] width 65 height 25
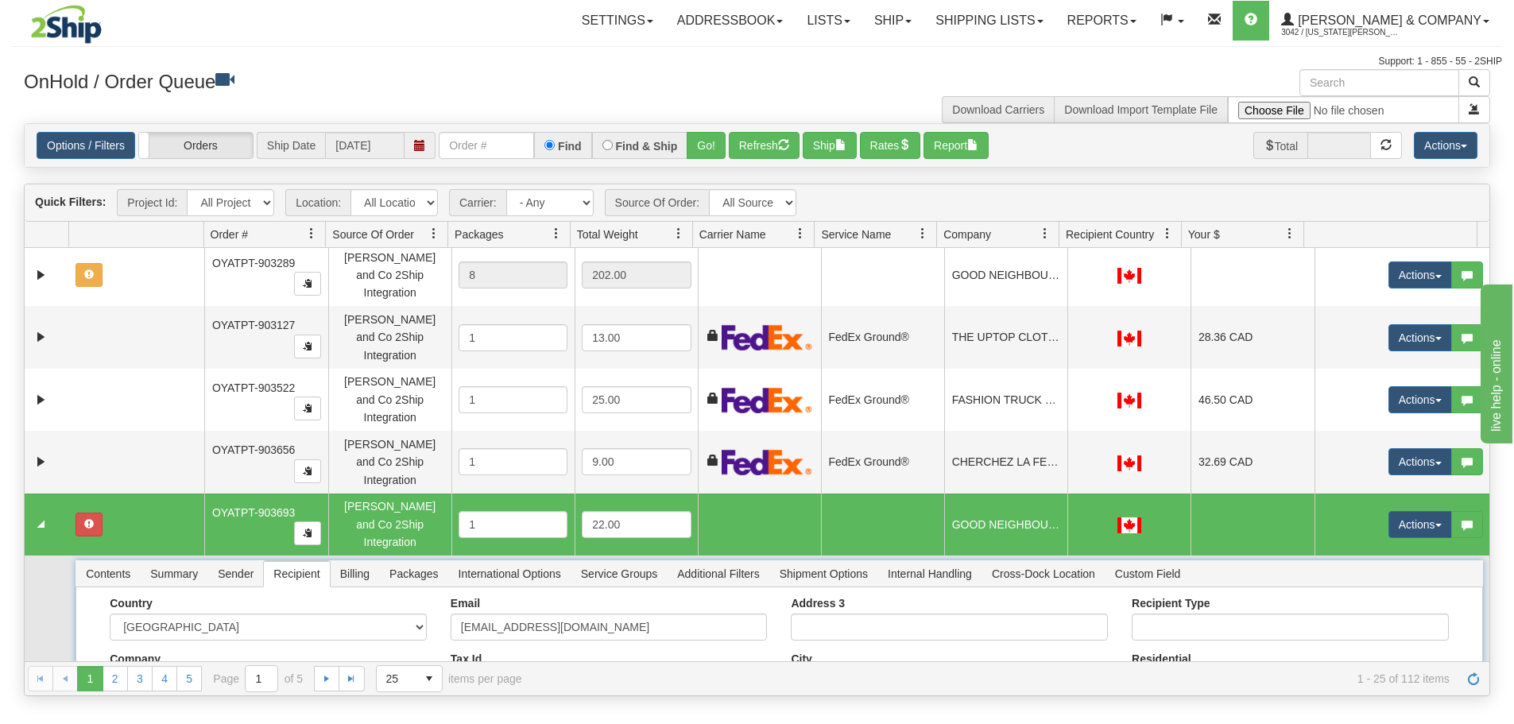
scroll to position [715, 0]
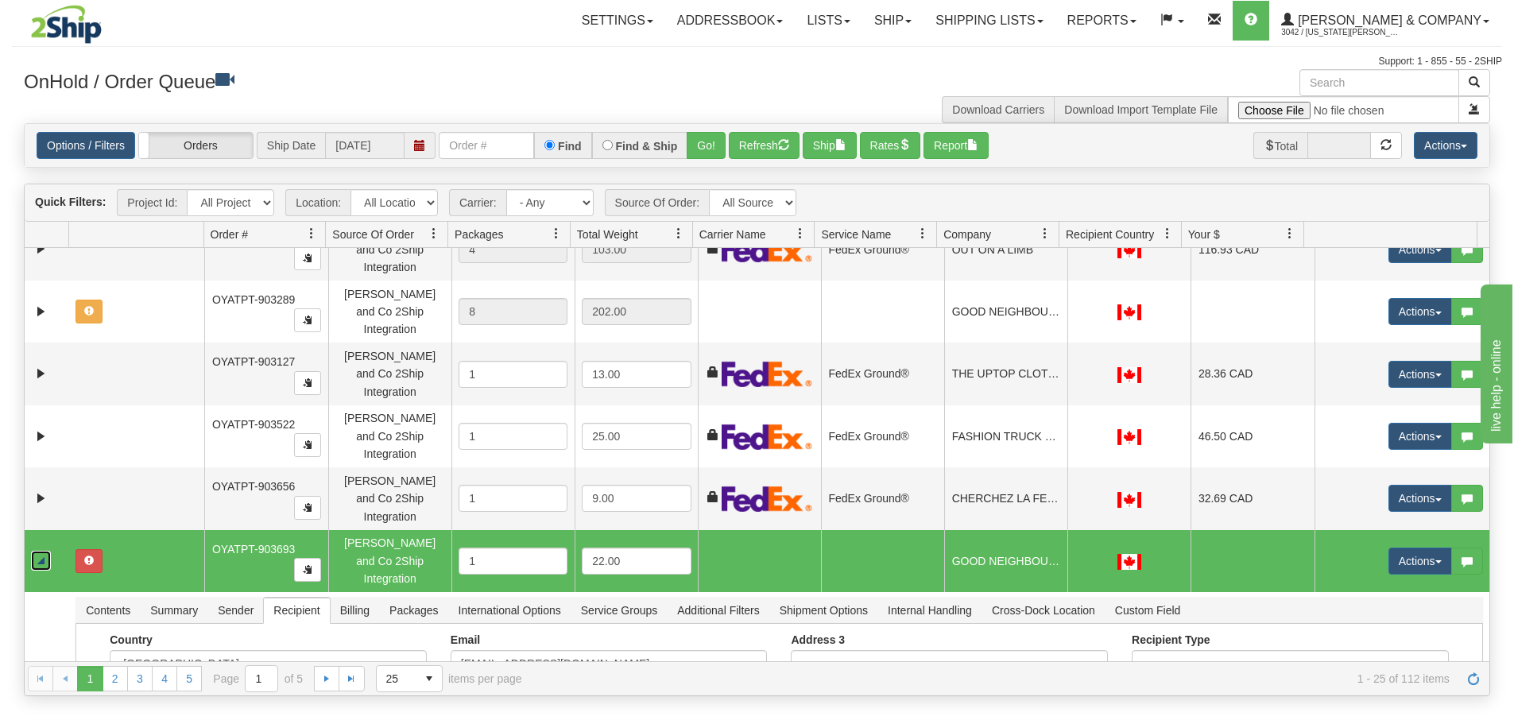
click at [42, 551] on link "Collapse" at bounding box center [41, 561] width 20 height 20
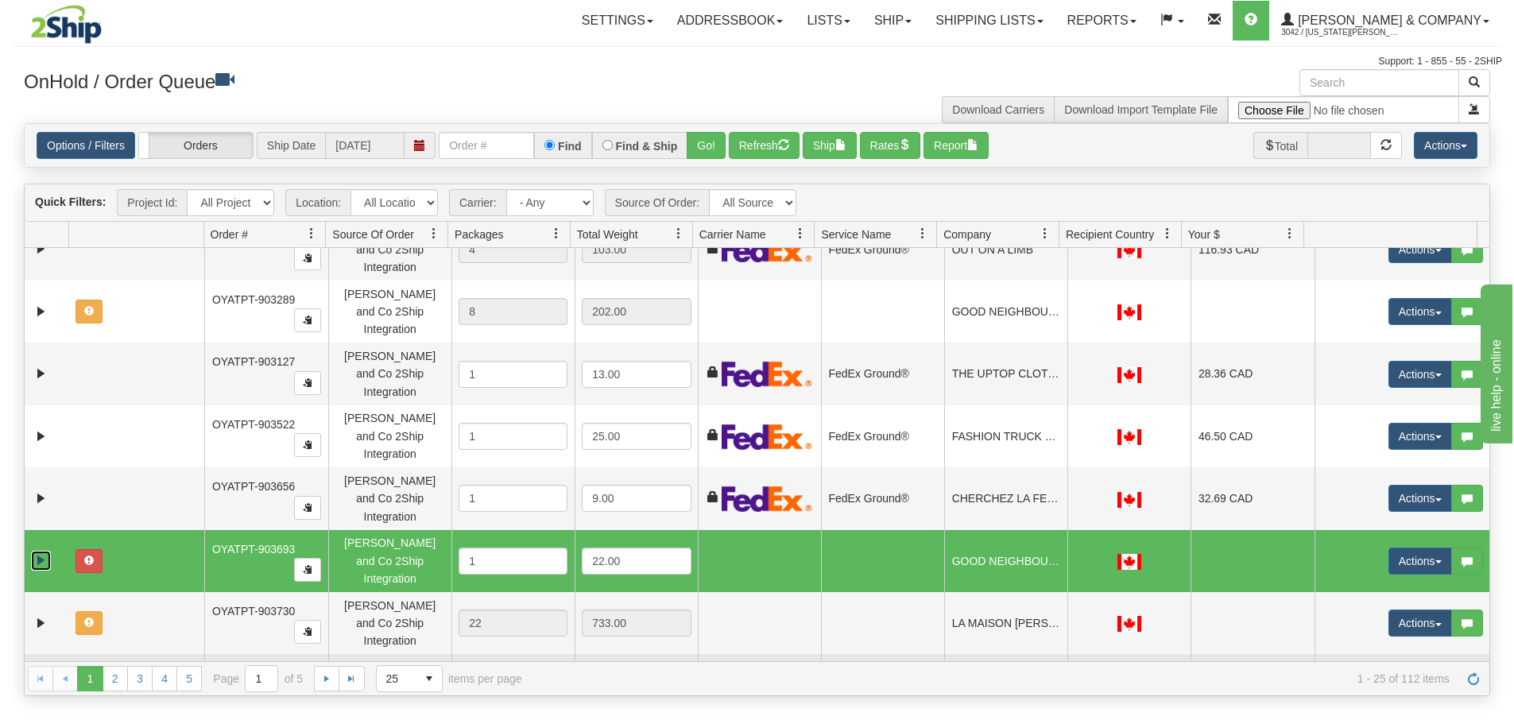
click at [174, 654] on td at bounding box center [137, 685] width 136 height 62
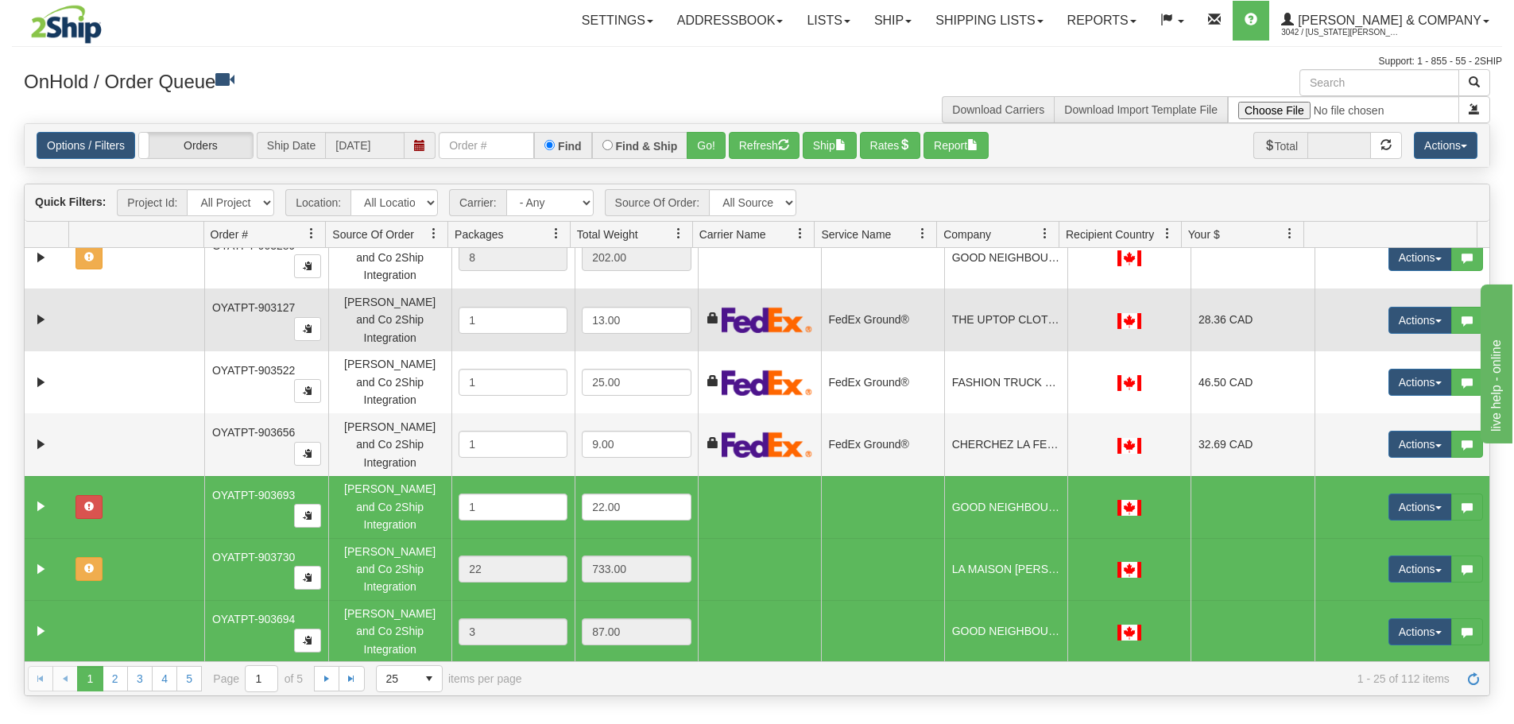
scroll to position [771, 0]
